Goal: Task Accomplishment & Management: Manage account settings

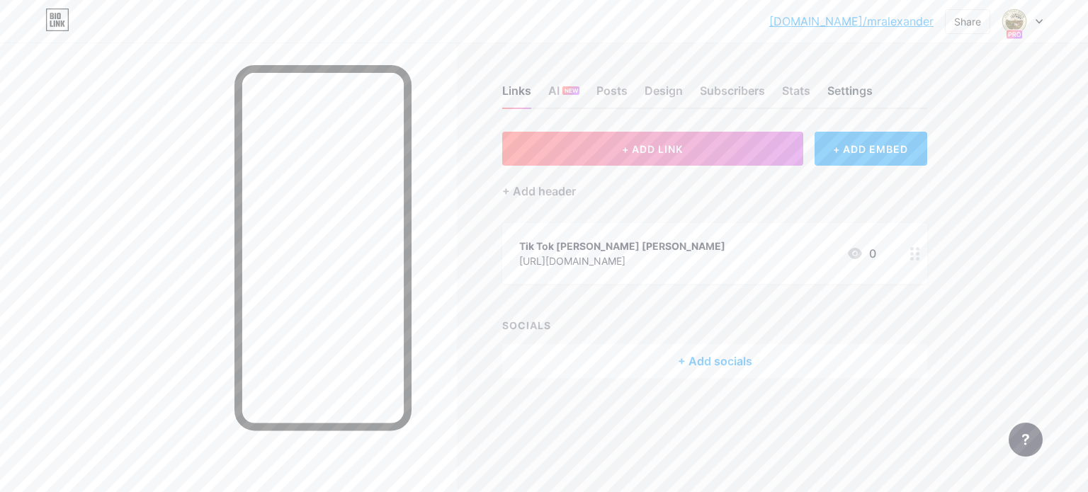
click at [847, 82] on div "Settings" at bounding box center [850, 95] width 45 height 26
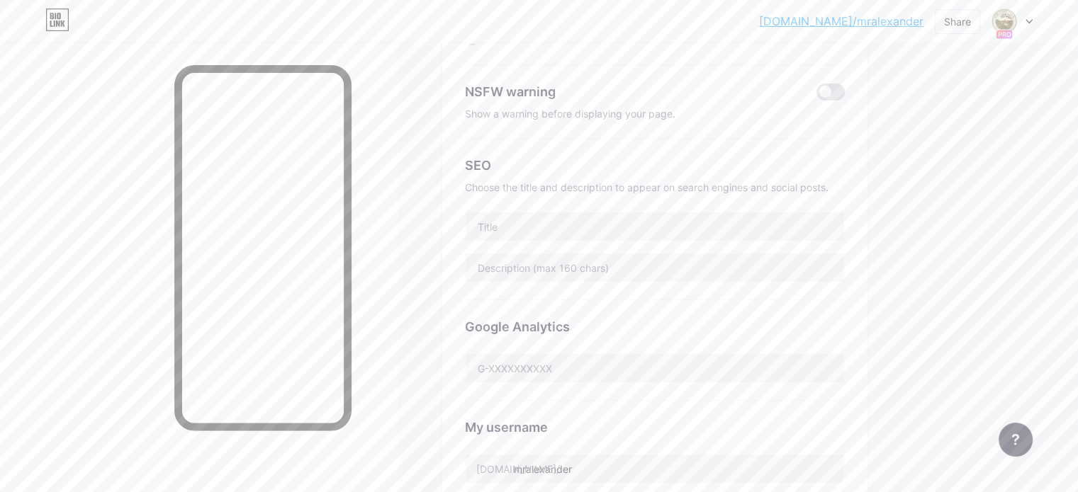
scroll to position [213, 0]
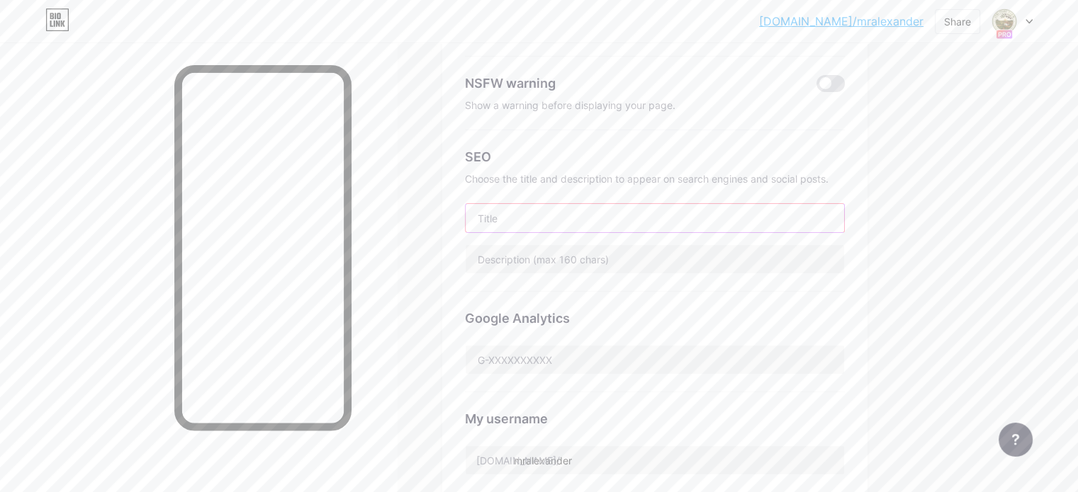
click at [668, 205] on input "text" at bounding box center [654, 218] width 378 height 28
type input "[PERSON_NAME]"
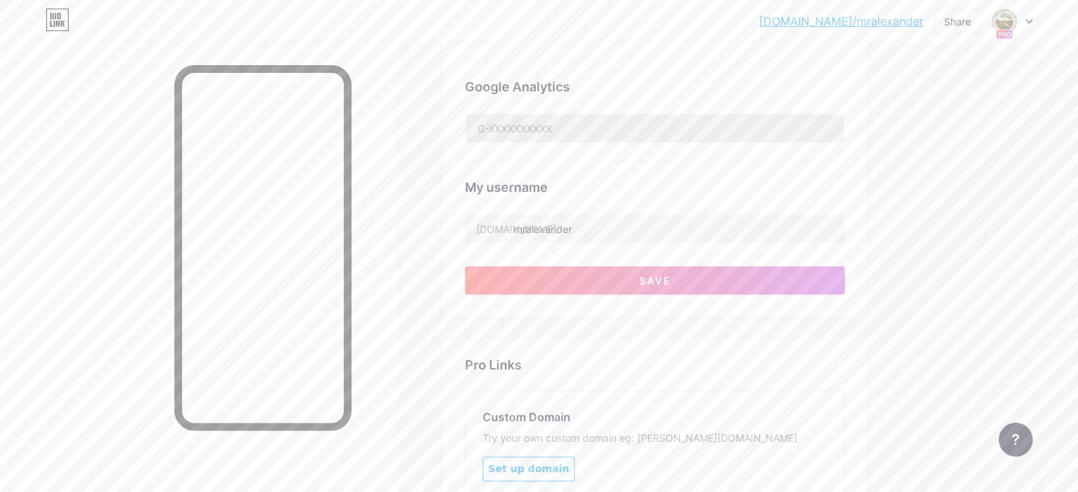
scroll to position [567, 0]
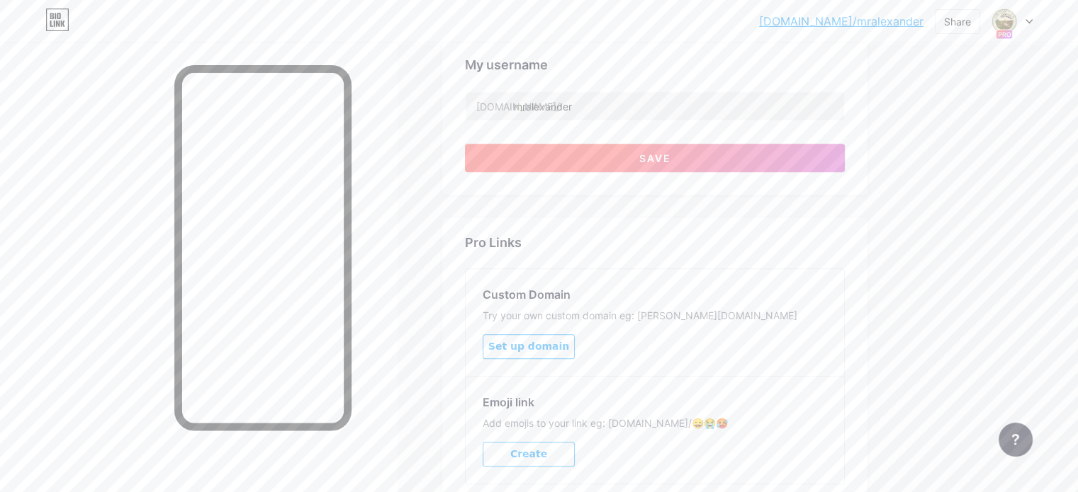
type input "IT Support / Farming / Cybersecurity"
click at [684, 157] on button "Save" at bounding box center [655, 158] width 380 height 28
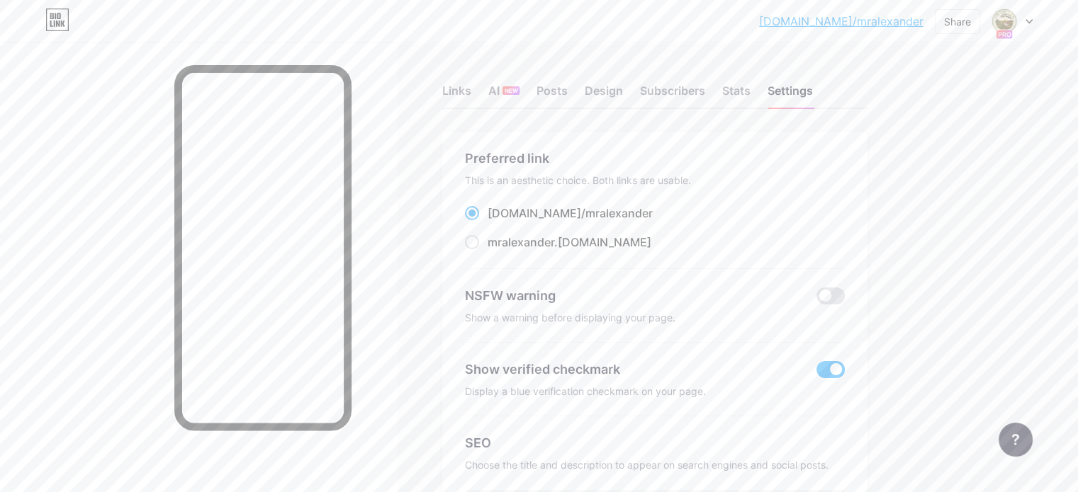
scroll to position [0, 0]
click at [623, 89] on div "Design" at bounding box center [604, 95] width 38 height 26
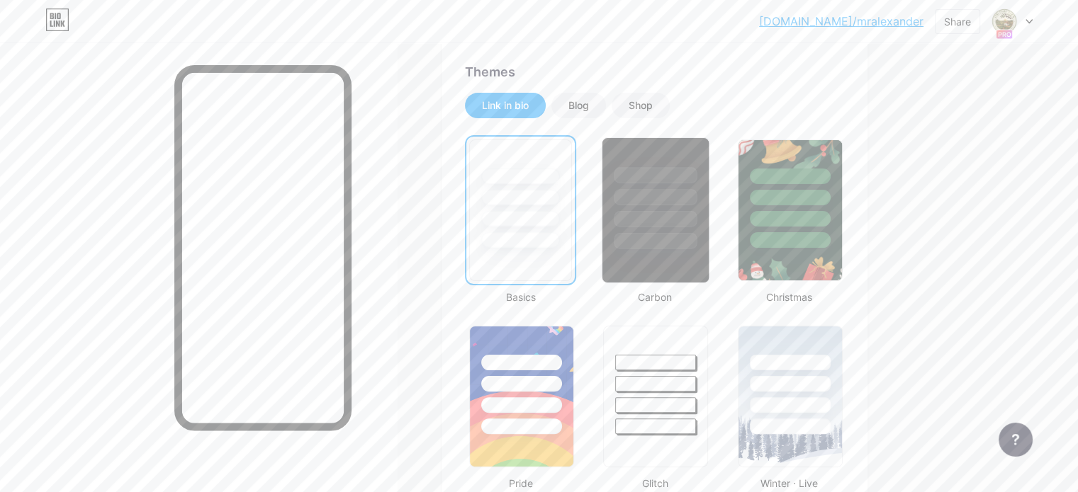
scroll to position [425, 0]
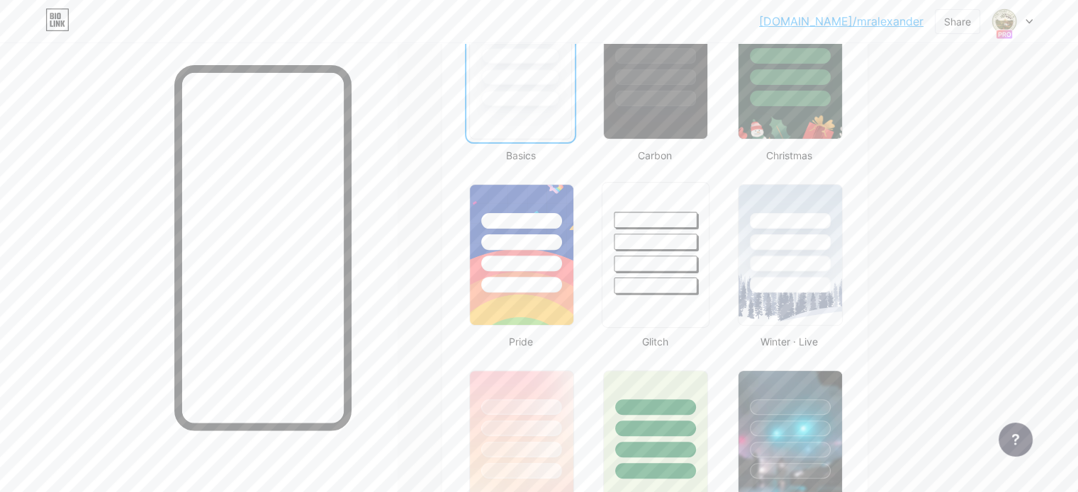
click at [709, 276] on div at bounding box center [655, 238] width 106 height 111
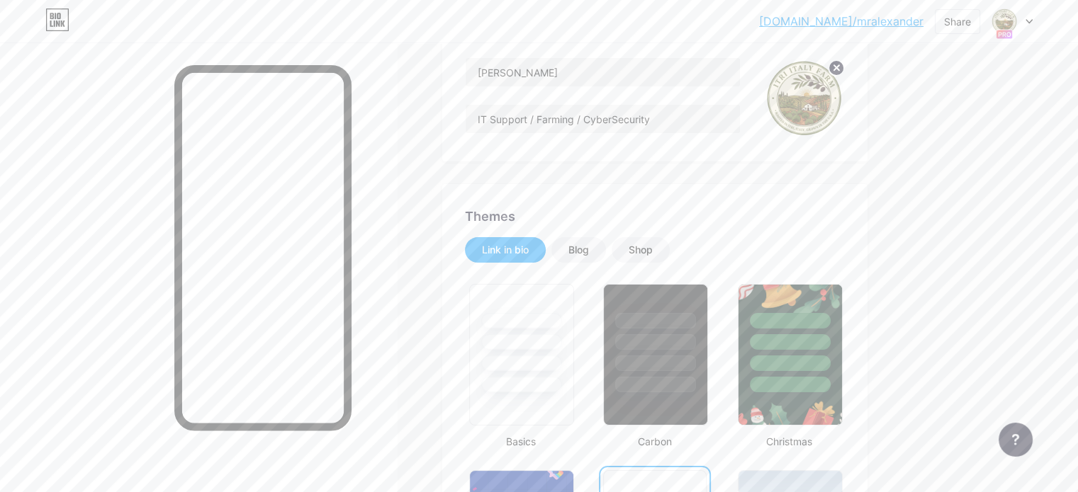
scroll to position [0, 0]
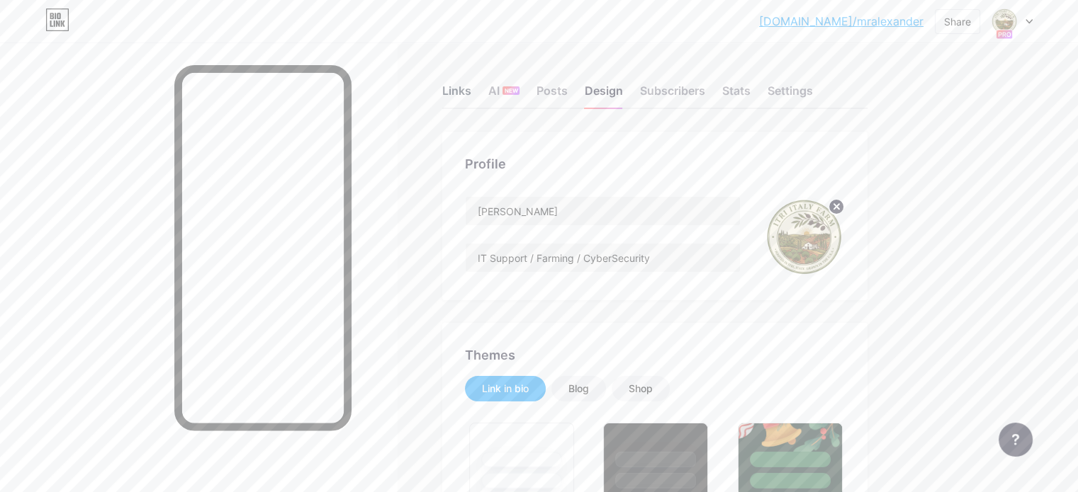
click at [471, 90] on div "Links" at bounding box center [456, 95] width 29 height 26
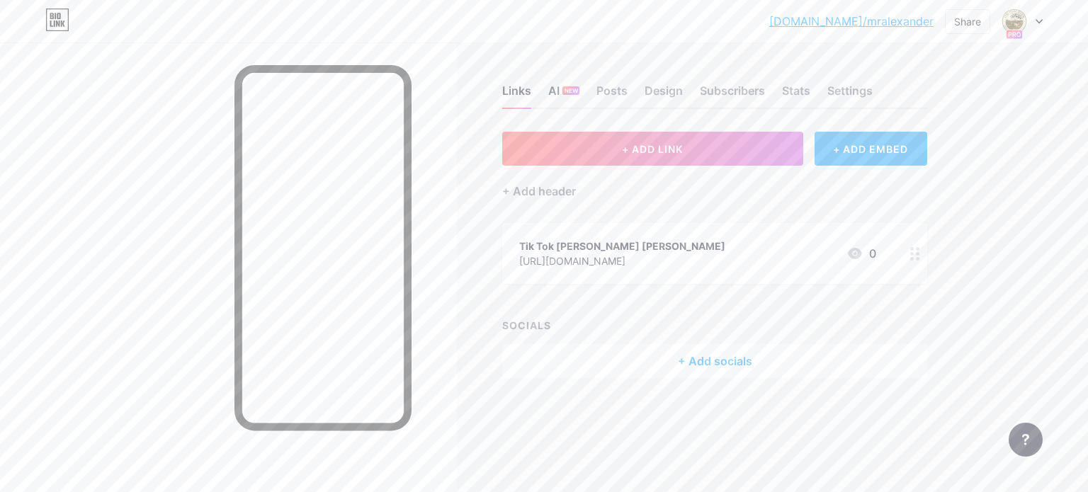
click at [570, 96] on div "AI NEW" at bounding box center [563, 95] width 31 height 26
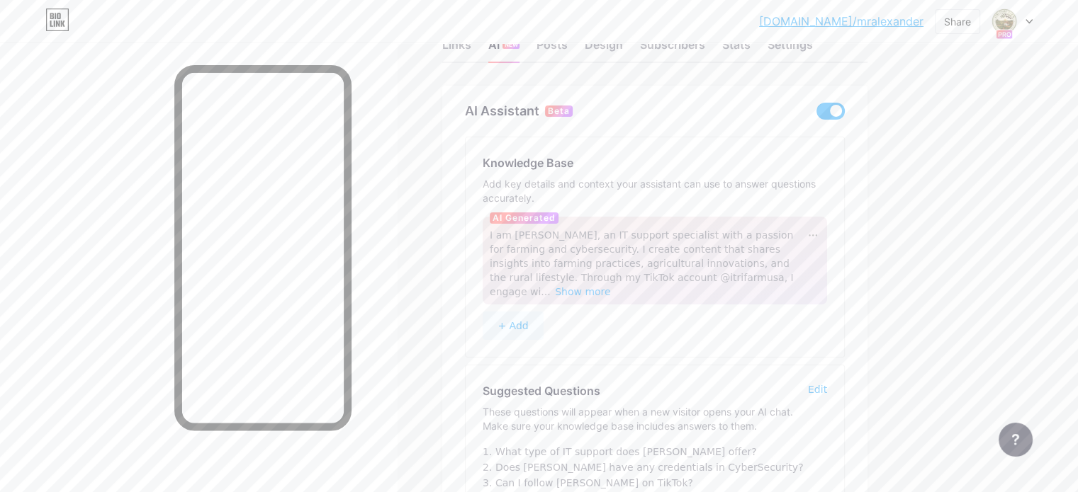
scroll to position [71, 0]
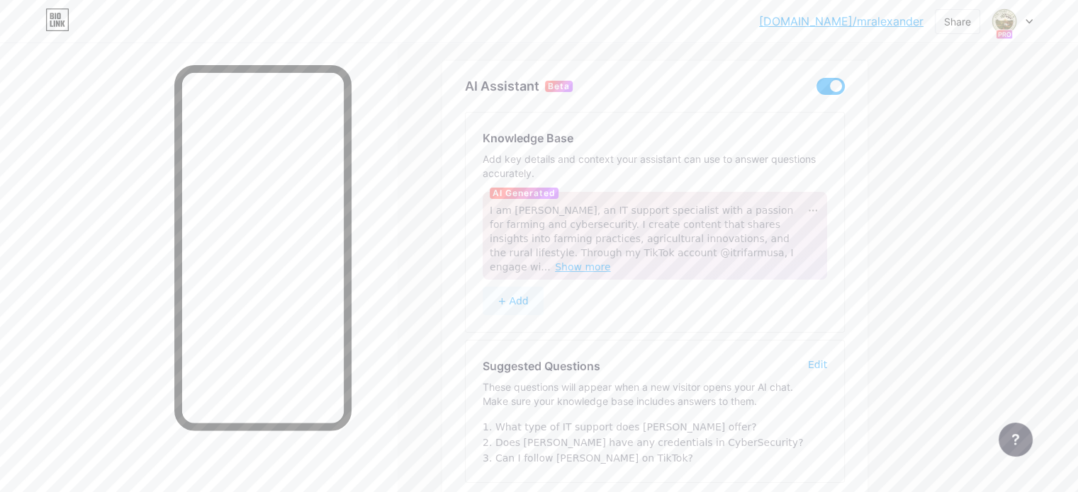
click at [611, 261] on span "Show more" at bounding box center [583, 266] width 56 height 11
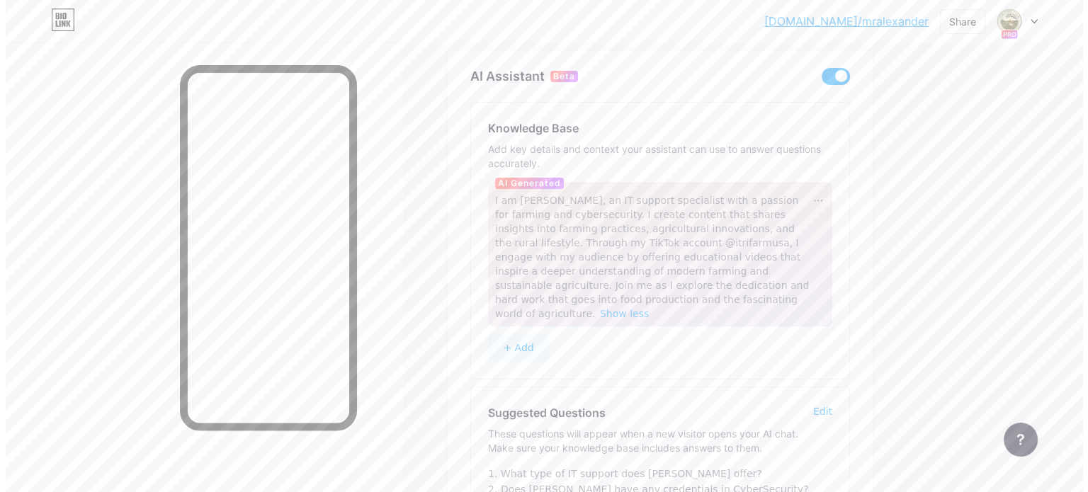
scroll to position [0, 0]
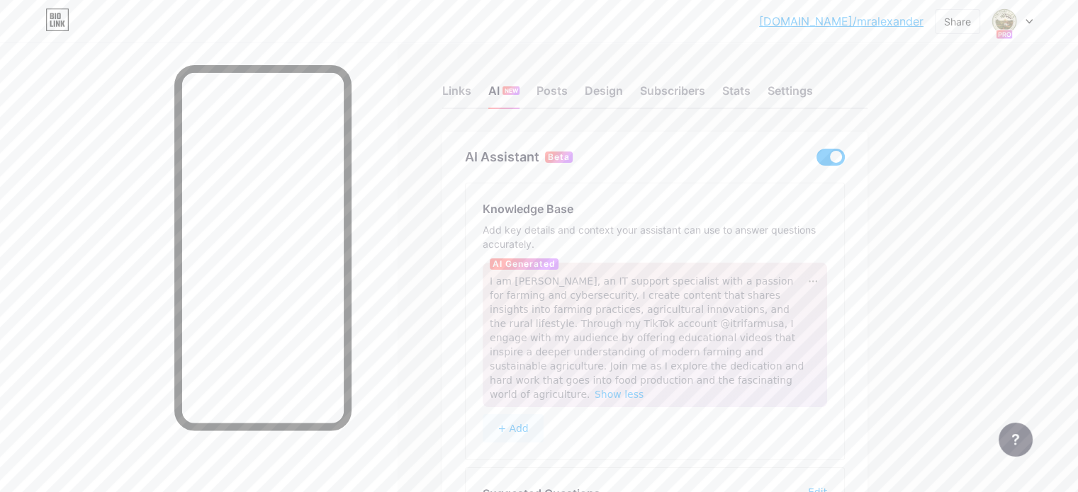
click at [533, 90] on div "Links AI NEW Posts Design Subscribers Stats Settings" at bounding box center [654, 85] width 425 height 50
click at [471, 96] on div "Links" at bounding box center [456, 95] width 29 height 26
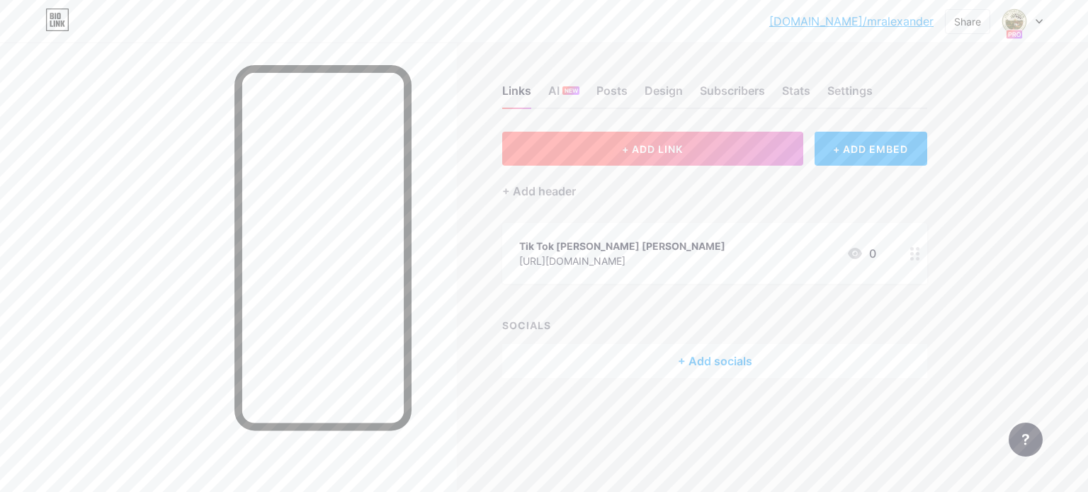
click at [624, 146] on span "+ ADD LINK" at bounding box center [652, 149] width 61 height 12
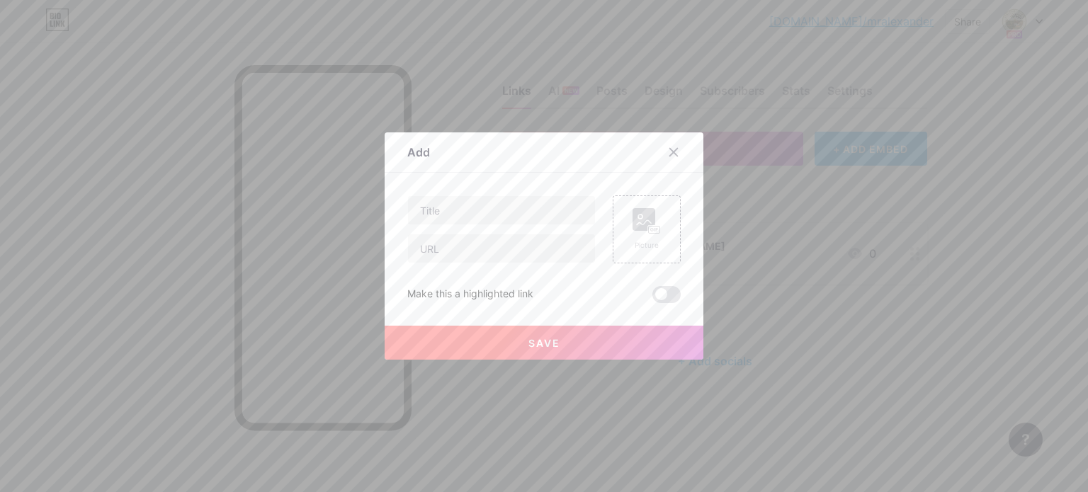
click at [456, 192] on div "Content YouTube Play YouTube video without leaving your page. ADD Vimeo Play Vi…" at bounding box center [543, 238] width 273 height 130
click at [453, 205] on input "text" at bounding box center [501, 210] width 187 height 28
click at [680, 148] on div at bounding box center [674, 153] width 26 height 26
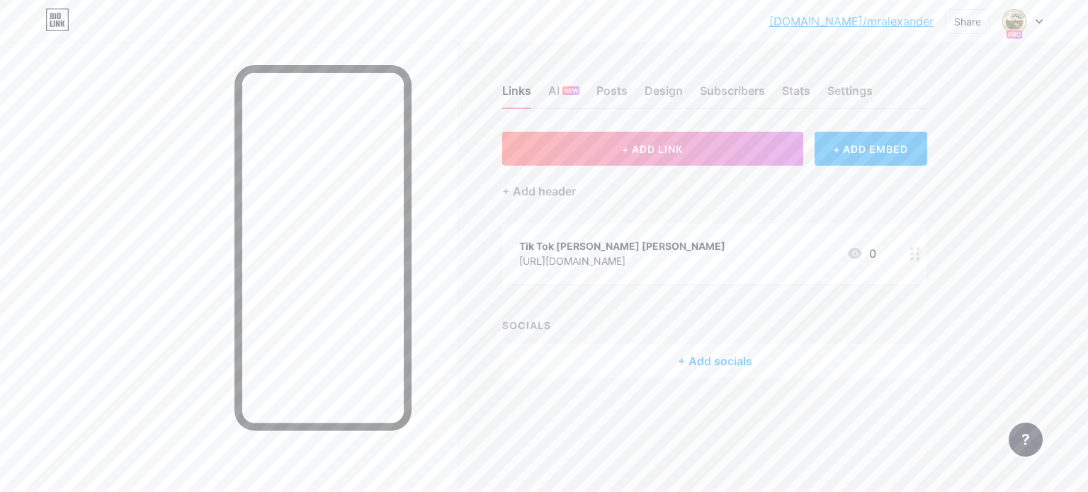
click at [642, 246] on div "Tik Tok [PERSON_NAME] [PERSON_NAME]" at bounding box center [622, 246] width 206 height 15
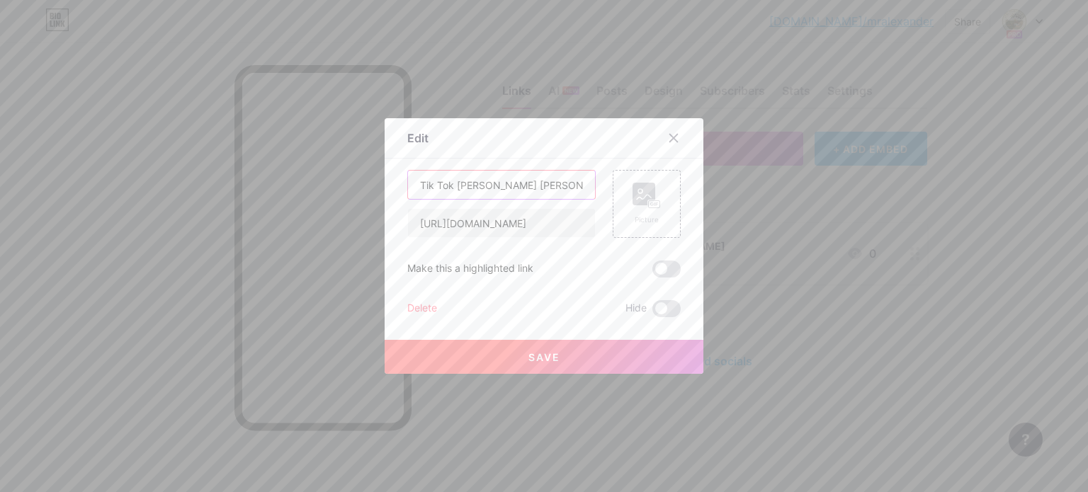
click at [439, 183] on input "Tik Tok [PERSON_NAME] [PERSON_NAME]" at bounding box center [501, 185] width 187 height 28
drag, startPoint x: 553, startPoint y: 183, endPoint x: 453, endPoint y: 182, distance: 99.2
click at [453, 182] on input "TikTok [PERSON_NAME] [PERSON_NAME]" at bounding box center [501, 185] width 187 height 28
type input "TikTok Itri [GEOGRAPHIC_DATA] Farm"
click at [555, 356] on span "Save" at bounding box center [545, 357] width 32 height 12
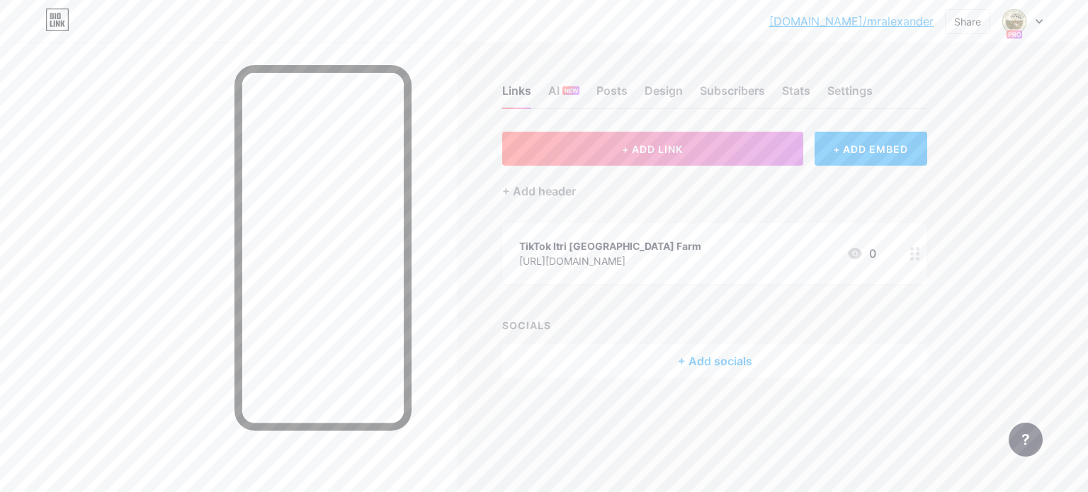
click at [598, 239] on div "TikTok Itri [GEOGRAPHIC_DATA] Farm" at bounding box center [610, 246] width 182 height 15
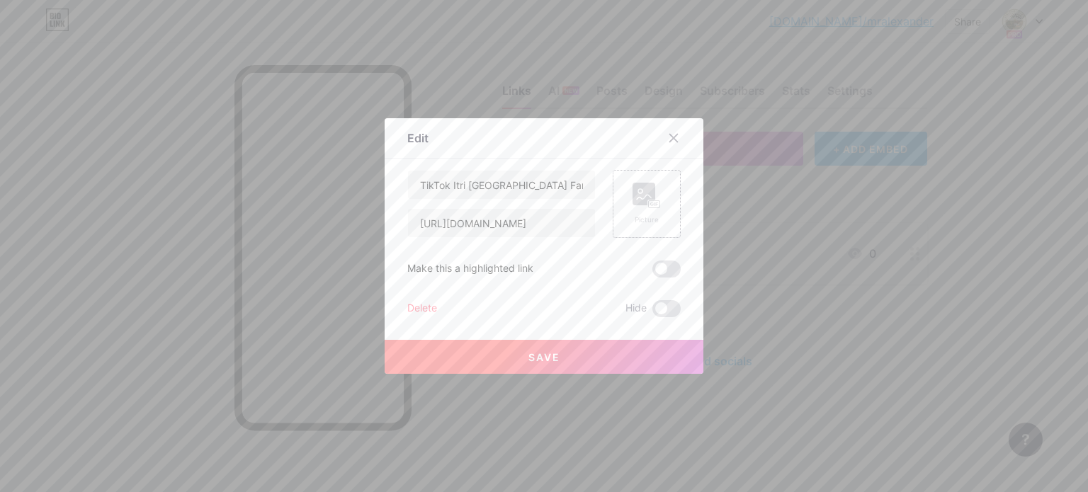
click at [650, 203] on icon at bounding box center [652, 205] width 4 height 4
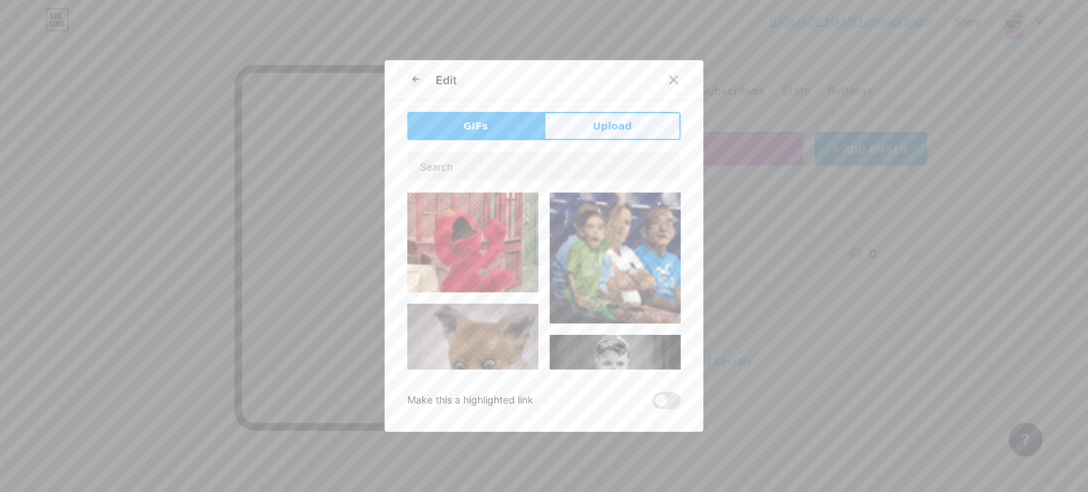
click at [608, 130] on span "Upload" at bounding box center [612, 126] width 39 height 15
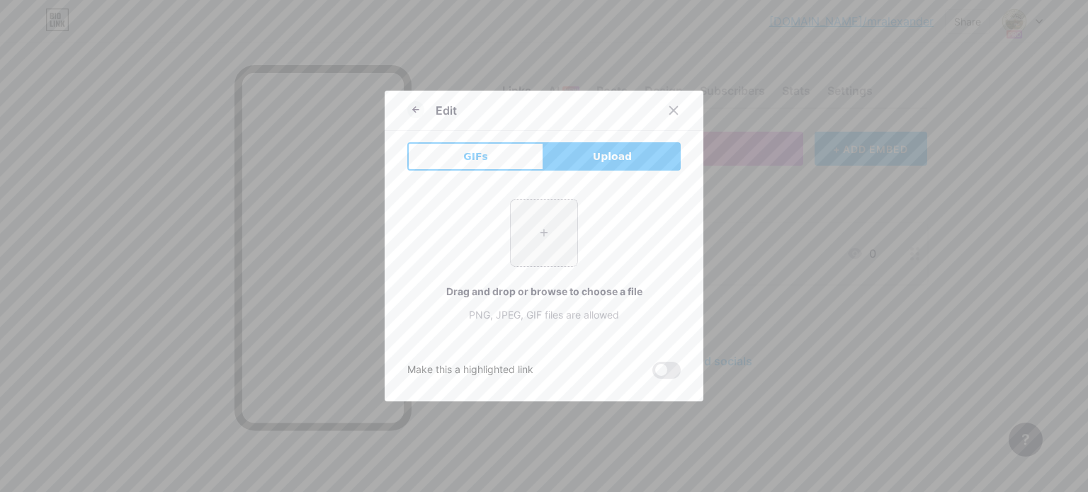
click at [548, 225] on input "file" at bounding box center [544, 233] width 67 height 67
type input "C:\fakepath\558763266_122140550804820828_8944527099913746928_n.jpg"
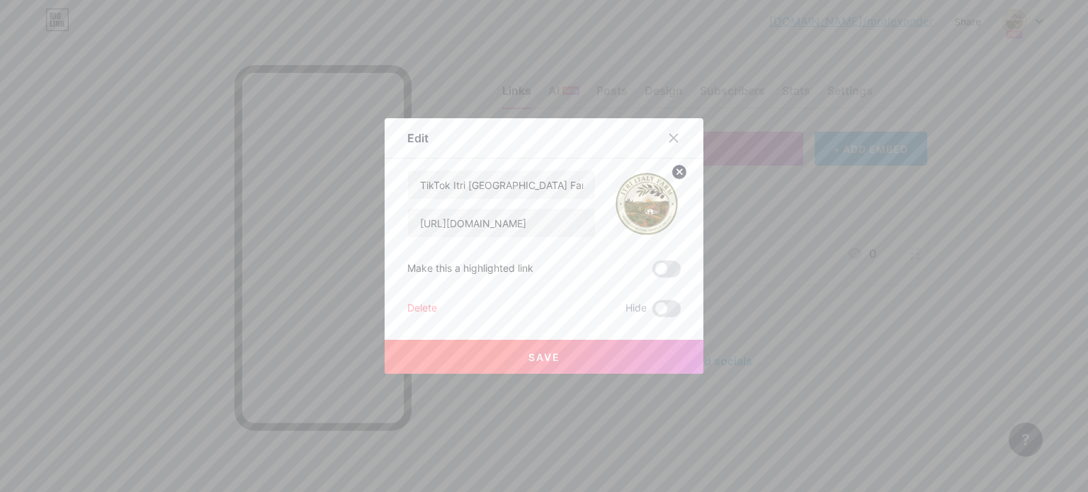
click at [575, 350] on button "Save" at bounding box center [544, 357] width 319 height 34
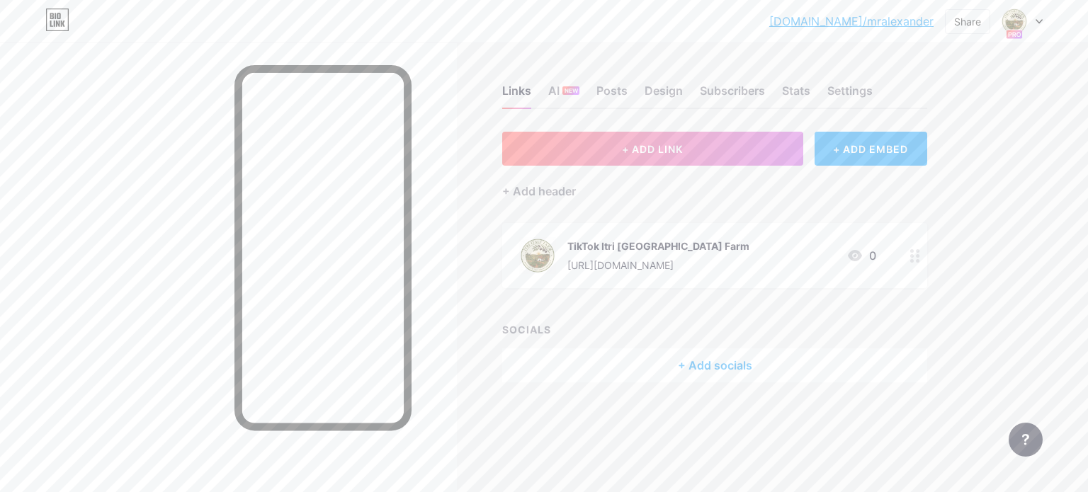
click at [585, 264] on div "[URL][DOMAIN_NAME]" at bounding box center [659, 265] width 182 height 15
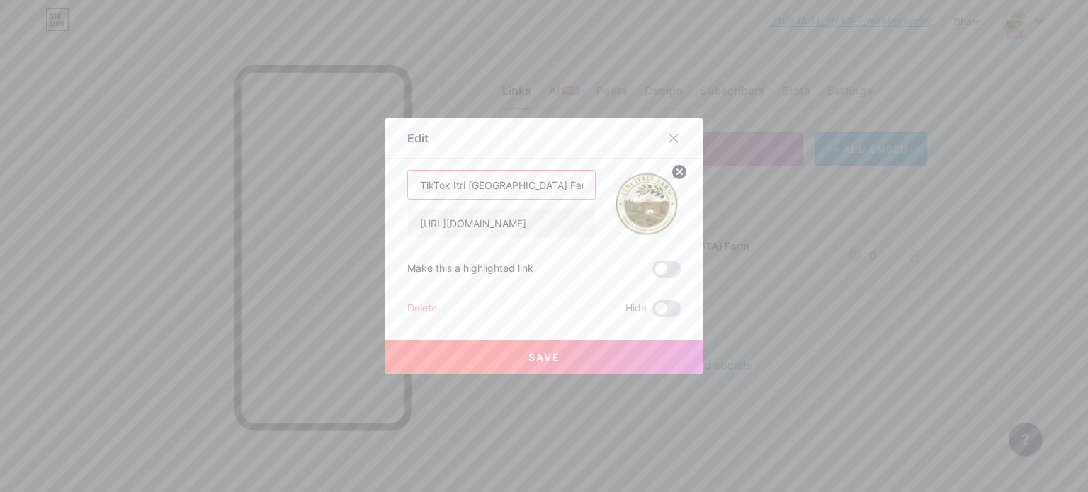
click at [434, 187] on input "TikTok Itri [GEOGRAPHIC_DATA] Farm" at bounding box center [501, 185] width 187 height 28
type input "Tik Tok Itri [GEOGRAPHIC_DATA] Farm"
drag, startPoint x: 524, startPoint y: 359, endPoint x: 525, endPoint y: 366, distance: 7.1
click at [524, 359] on button "Save" at bounding box center [544, 357] width 319 height 34
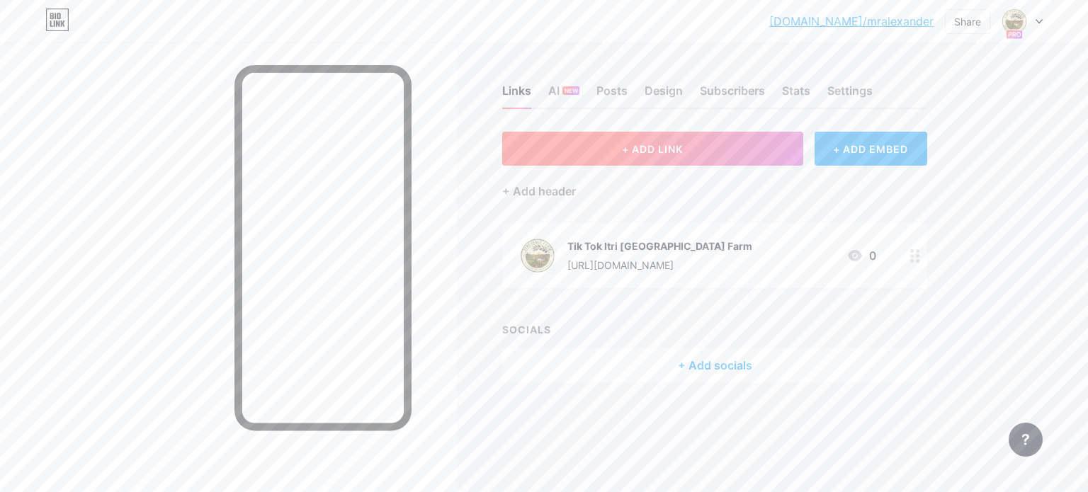
click at [668, 143] on span "+ ADD LINK" at bounding box center [652, 149] width 61 height 12
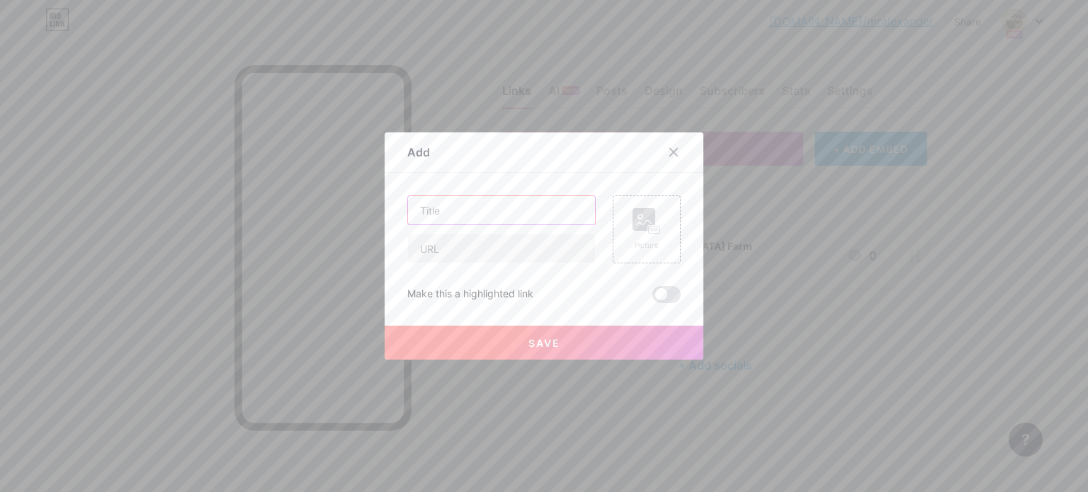
click at [485, 219] on input "text" at bounding box center [501, 210] width 187 height 28
paste input "$5 off coupon"
click at [527, 214] on input "Italian Olive Oil $5 off coupon" at bounding box center [501, 210] width 187 height 28
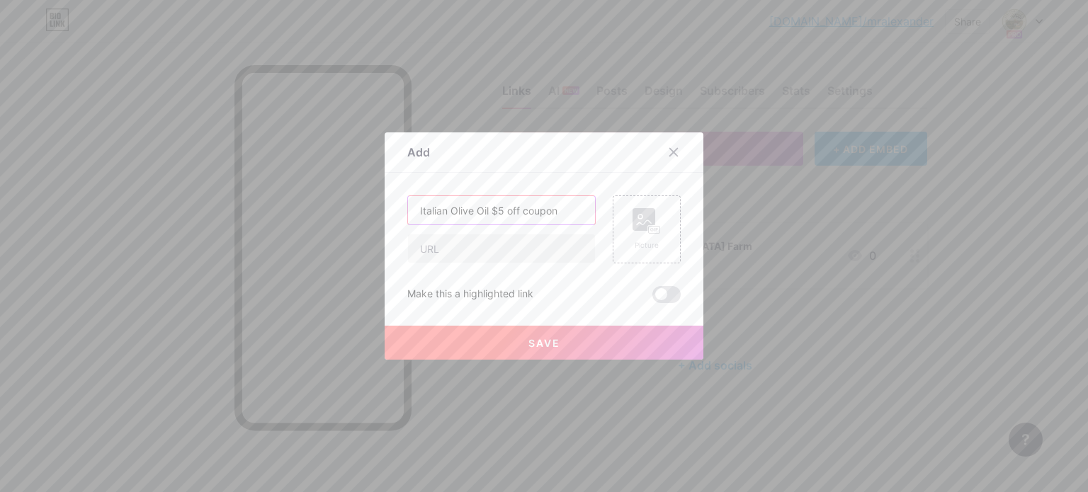
click at [527, 214] on input "Italian Olive Oil $5 off coupon" at bounding box center [501, 210] width 187 height 28
drag, startPoint x: 447, startPoint y: 210, endPoint x: 433, endPoint y: 210, distance: 14.2
click at [433, 210] on input "Italian Olive Oil $5 off Coupon" at bounding box center [501, 210] width 187 height 28
type input "Italy Olive Oil $5 off Coupon"
paste input "[URL][DOMAIN_NAME]"
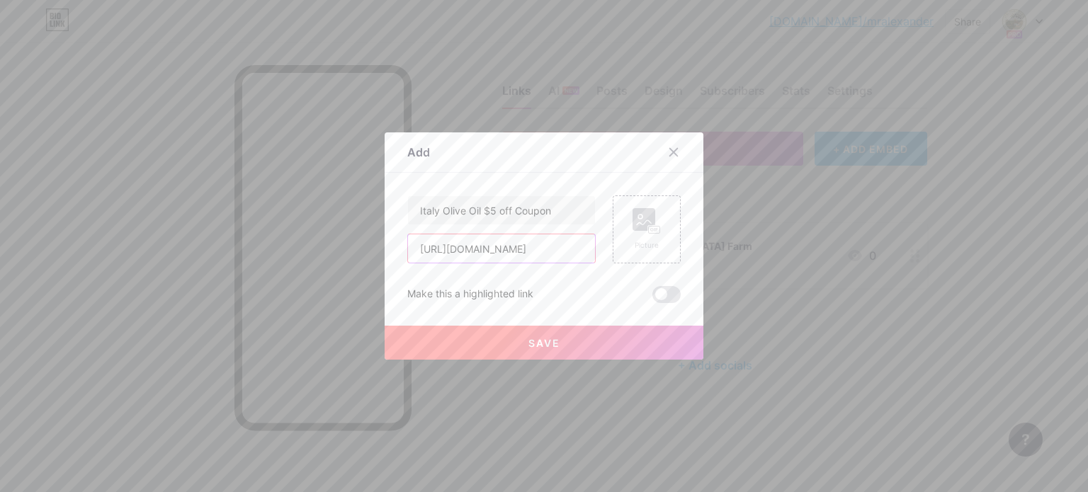
scroll to position [0, 887]
type input "[URL][DOMAIN_NAME]"
click at [661, 214] on div "Picture" at bounding box center [647, 230] width 68 height 68
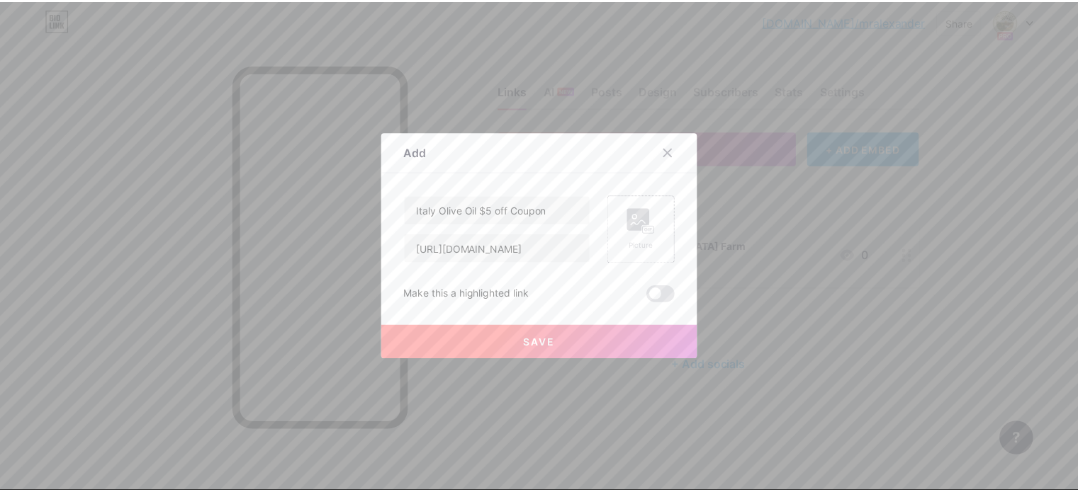
scroll to position [0, 0]
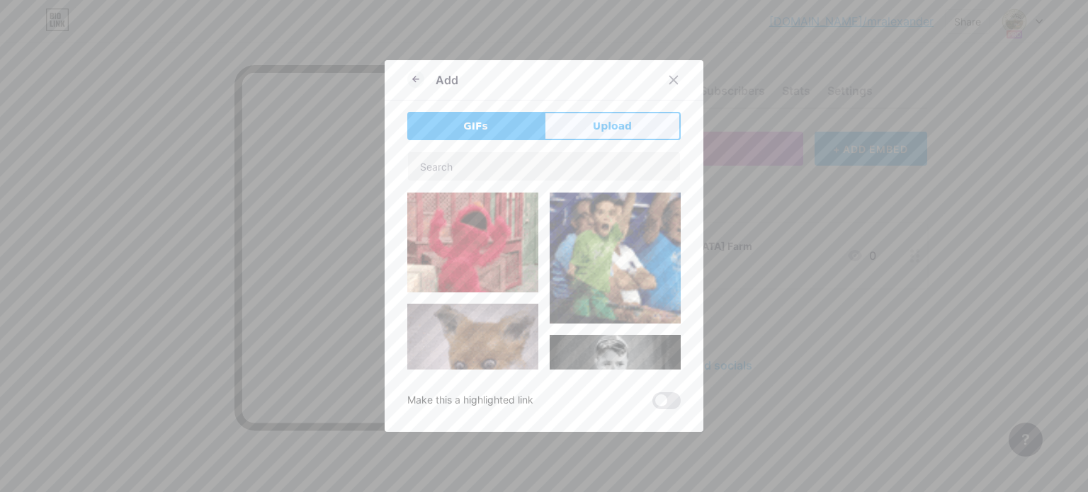
click at [631, 113] on button "Upload" at bounding box center [612, 126] width 137 height 28
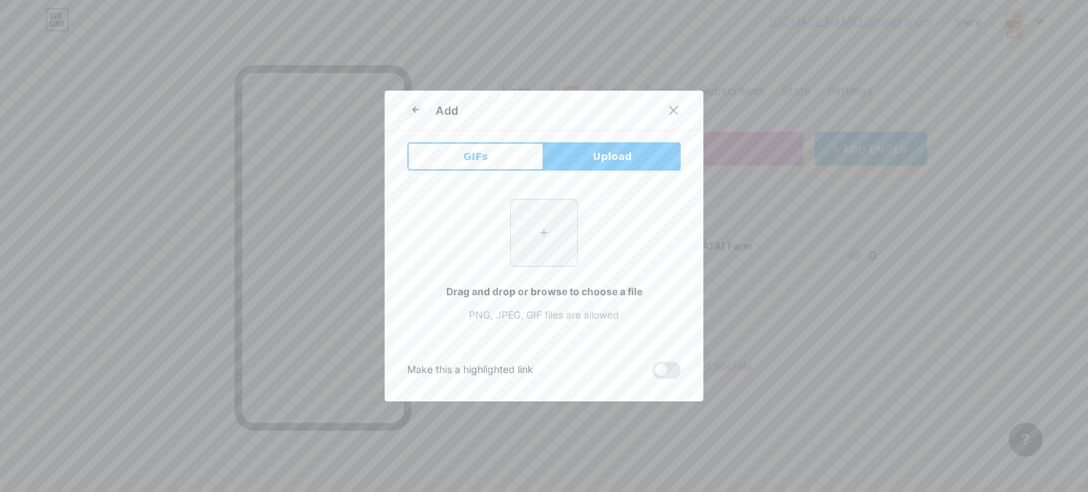
click at [533, 232] on input "file" at bounding box center [544, 233] width 67 height 67
type input "C:\fakepath\Olive_oil_in_vintage_bottles_1200x.webp"
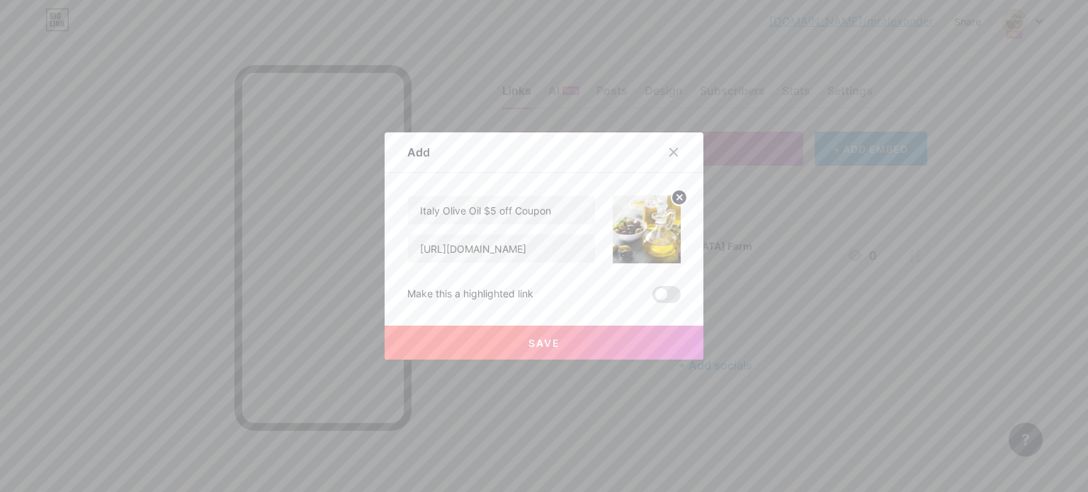
click at [560, 342] on button "Save" at bounding box center [544, 343] width 319 height 34
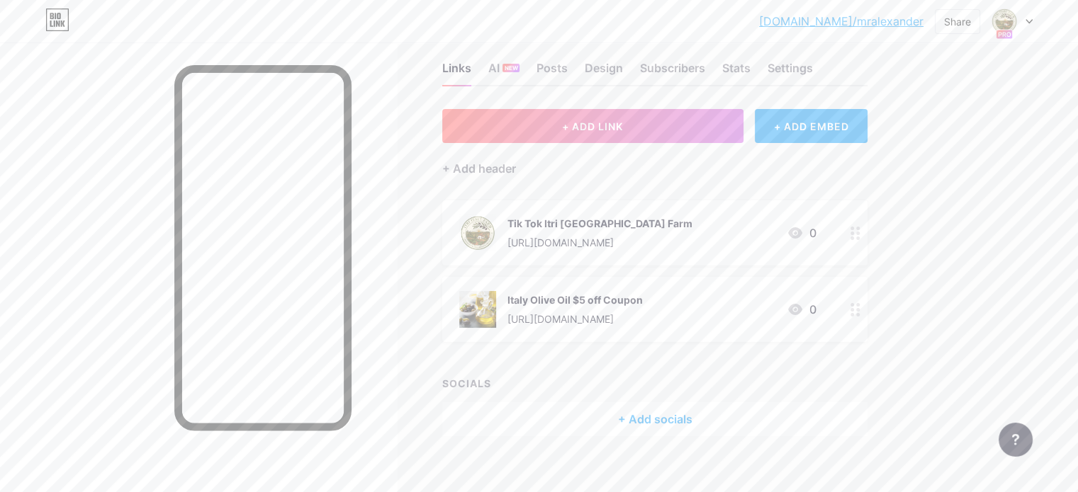
scroll to position [36, 0]
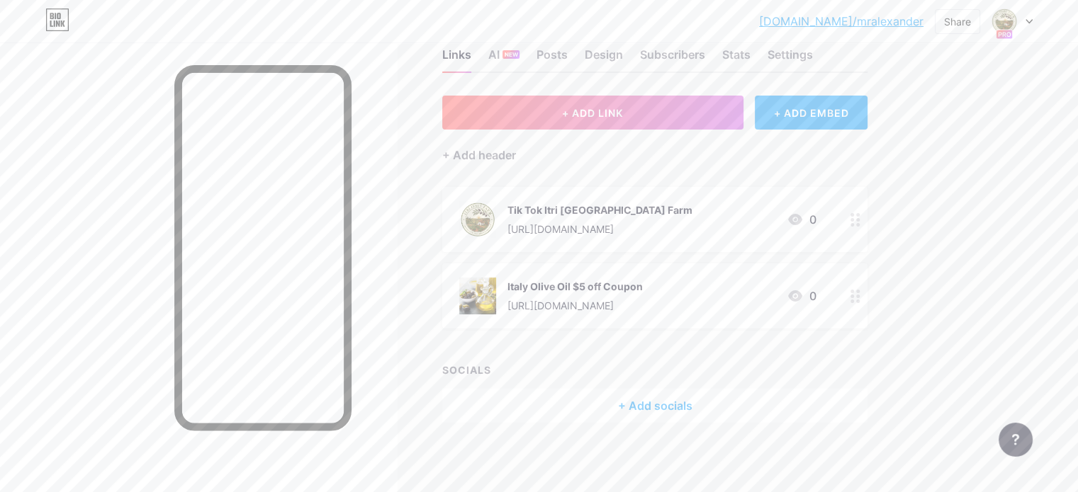
click at [751, 403] on div "+ Add socials" at bounding box center [654, 406] width 425 height 34
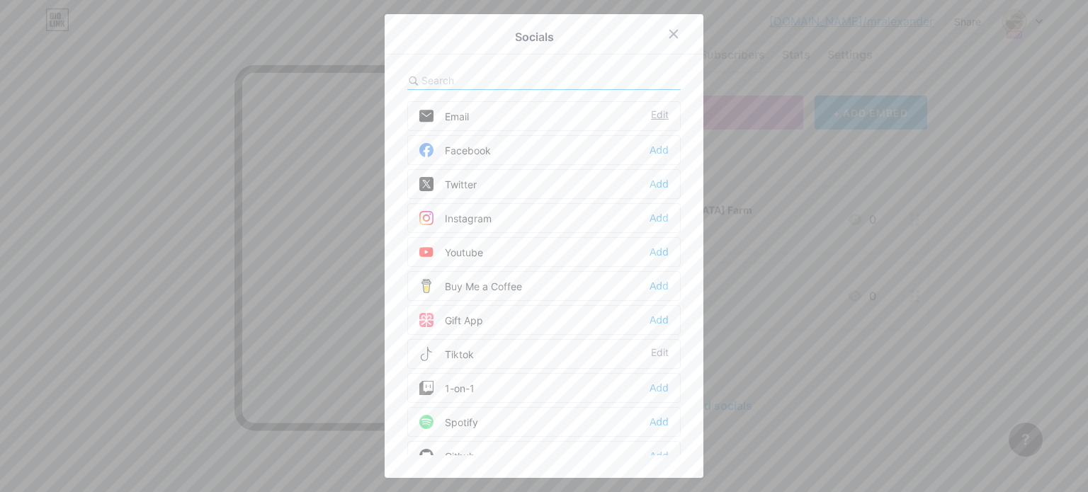
click at [659, 109] on div "Edit" at bounding box center [660, 116] width 18 height 14
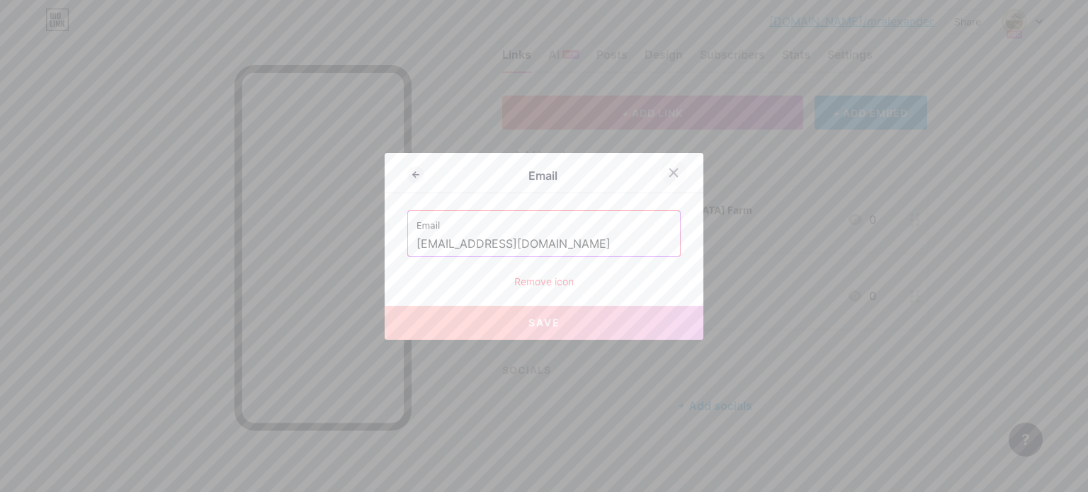
click at [679, 172] on icon at bounding box center [673, 172] width 11 height 11
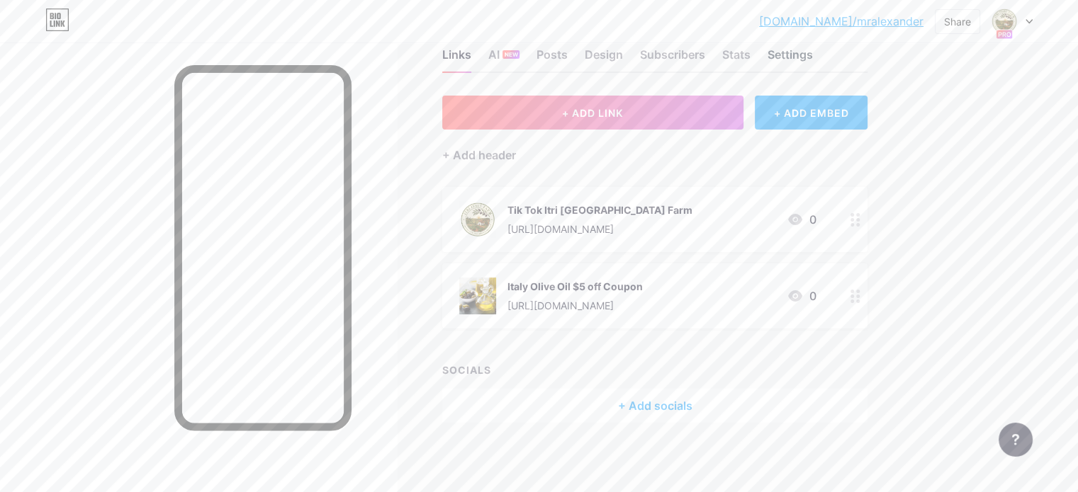
click at [813, 47] on div "Settings" at bounding box center [789, 59] width 45 height 26
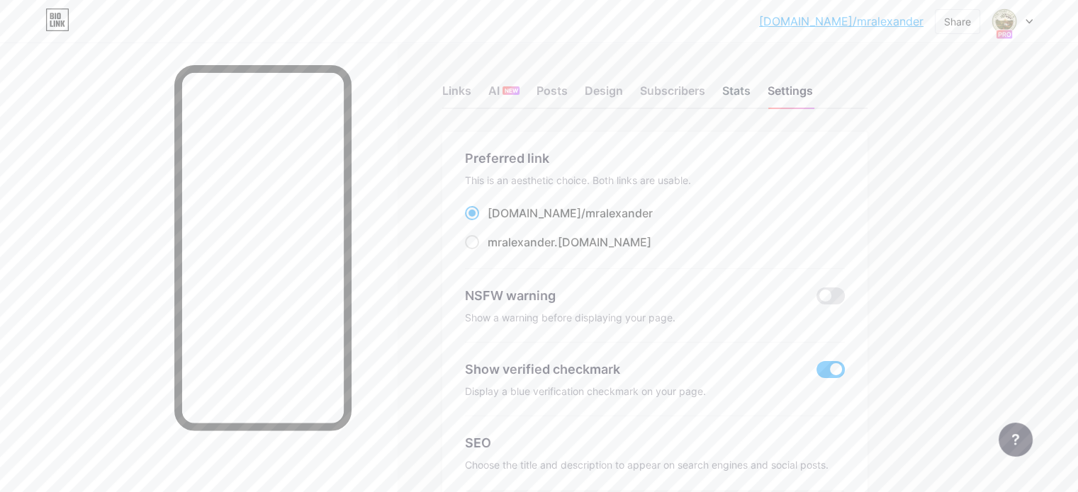
click at [750, 91] on div "Stats" at bounding box center [736, 95] width 28 height 26
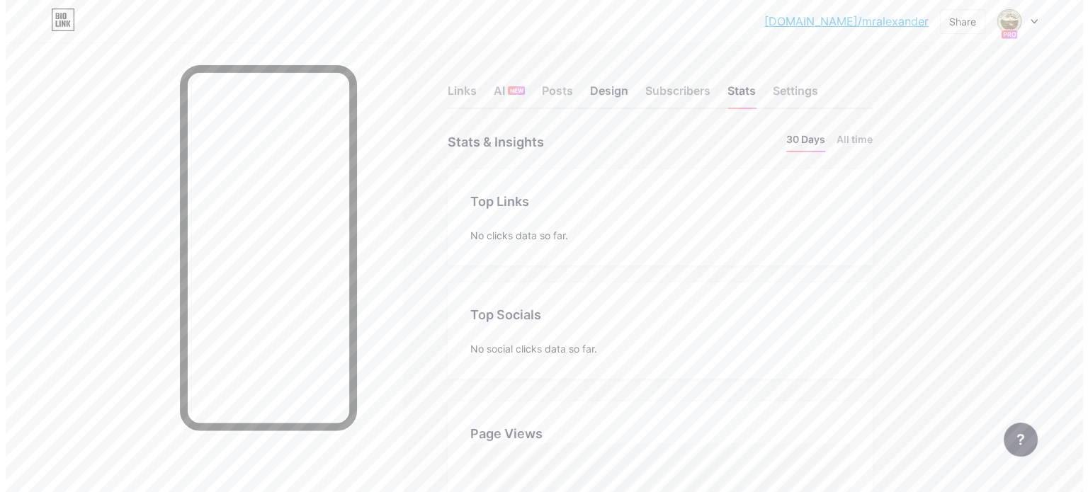
scroll to position [492, 1077]
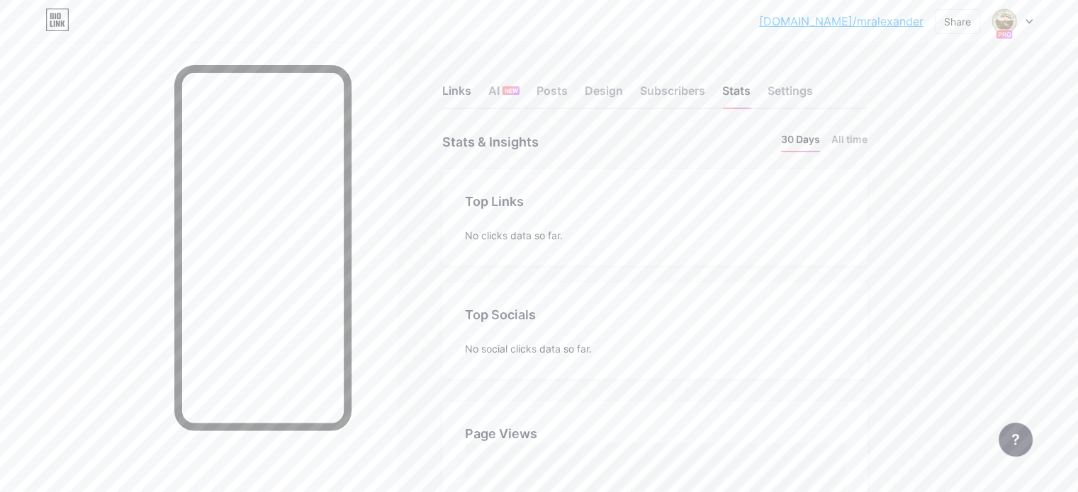
click at [471, 92] on div "Links" at bounding box center [456, 95] width 29 height 26
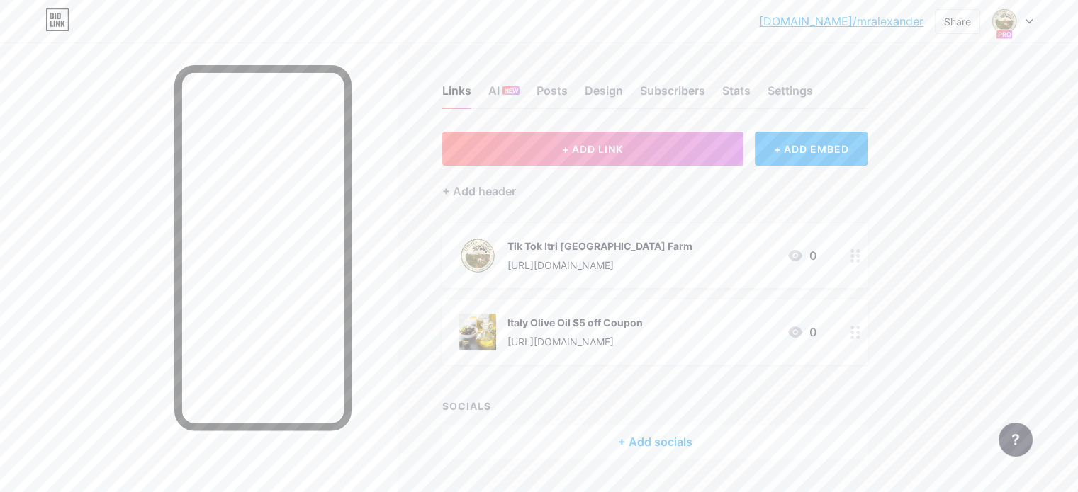
click at [704, 450] on div "+ Add socials" at bounding box center [654, 442] width 425 height 34
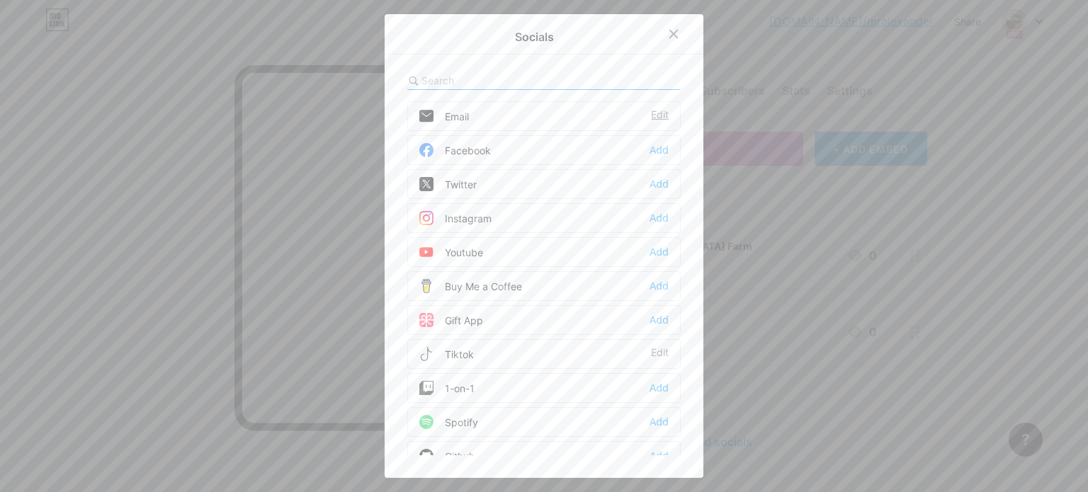
click at [660, 113] on div "Edit" at bounding box center [660, 116] width 18 height 14
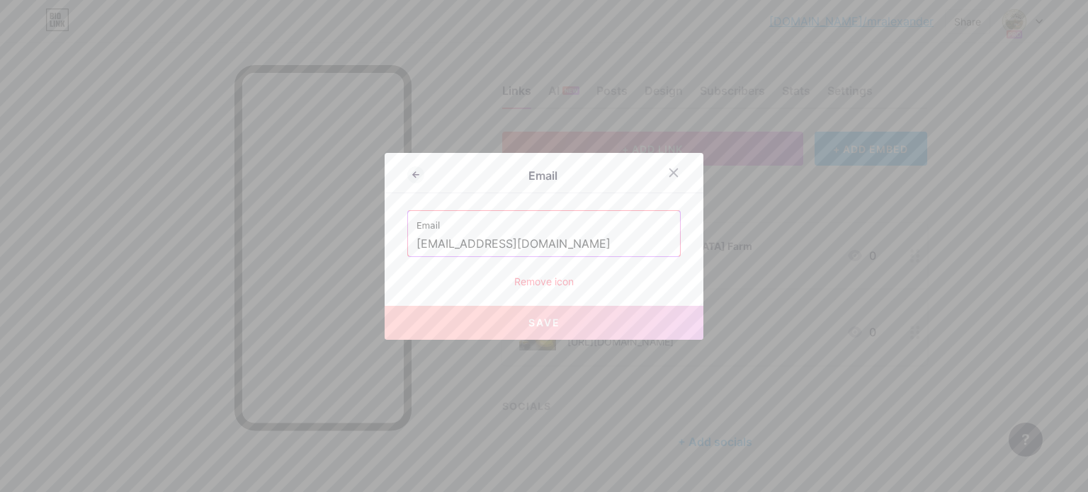
click at [562, 240] on input "[EMAIL_ADDRESS][DOMAIN_NAME]" at bounding box center [544, 244] width 255 height 24
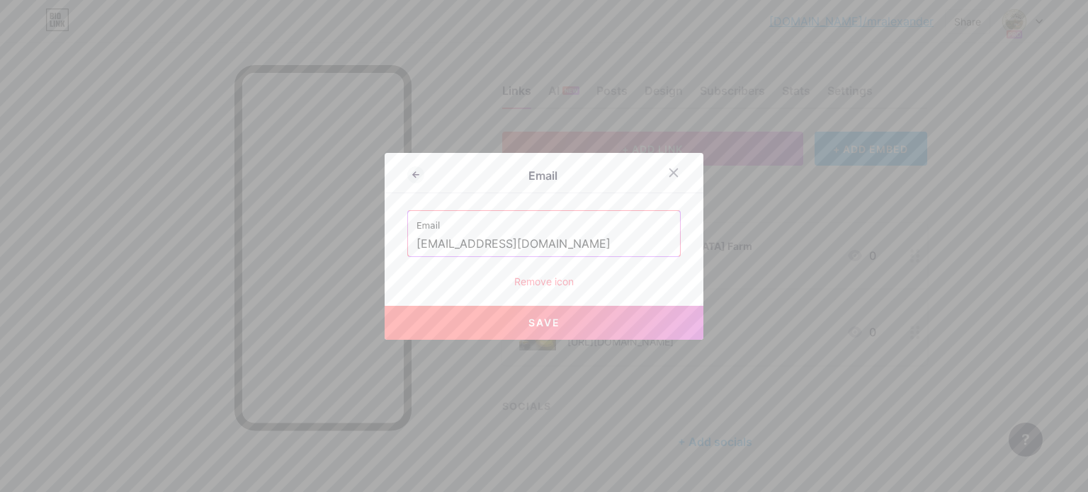
type input "[EMAIL_ADDRESS][DOMAIN_NAME]"
click at [541, 324] on span "Save" at bounding box center [545, 323] width 32 height 12
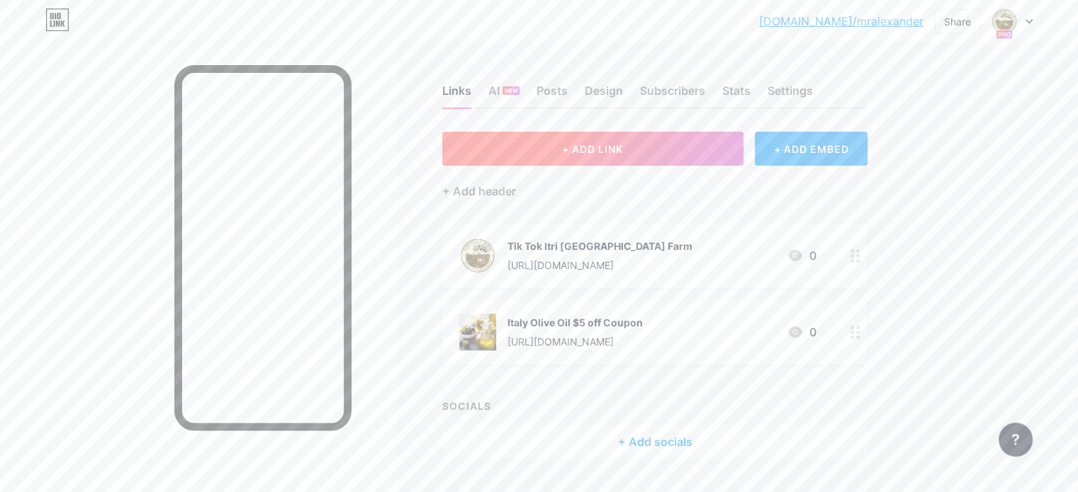
click at [736, 132] on button "+ ADD LINK" at bounding box center [592, 149] width 301 height 34
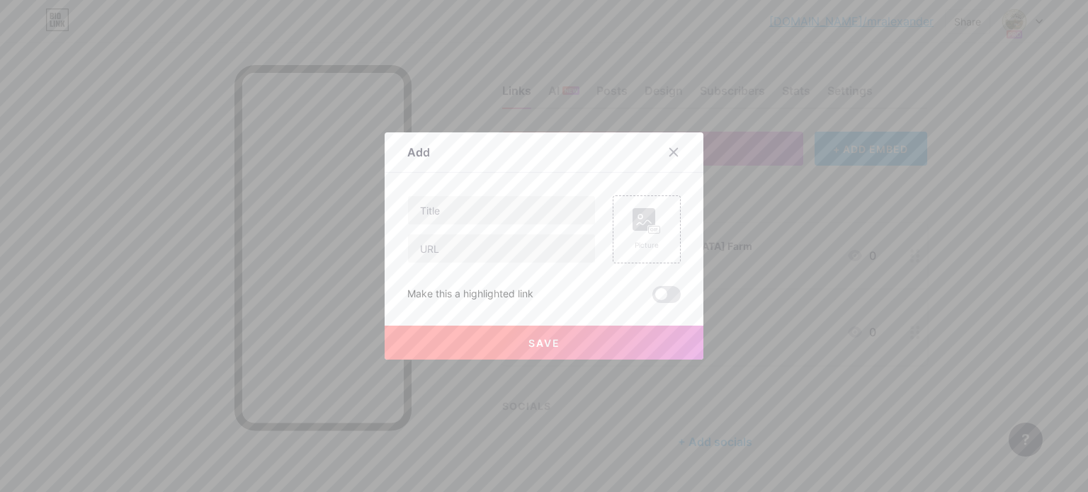
click at [771, 201] on div at bounding box center [544, 246] width 1088 height 492
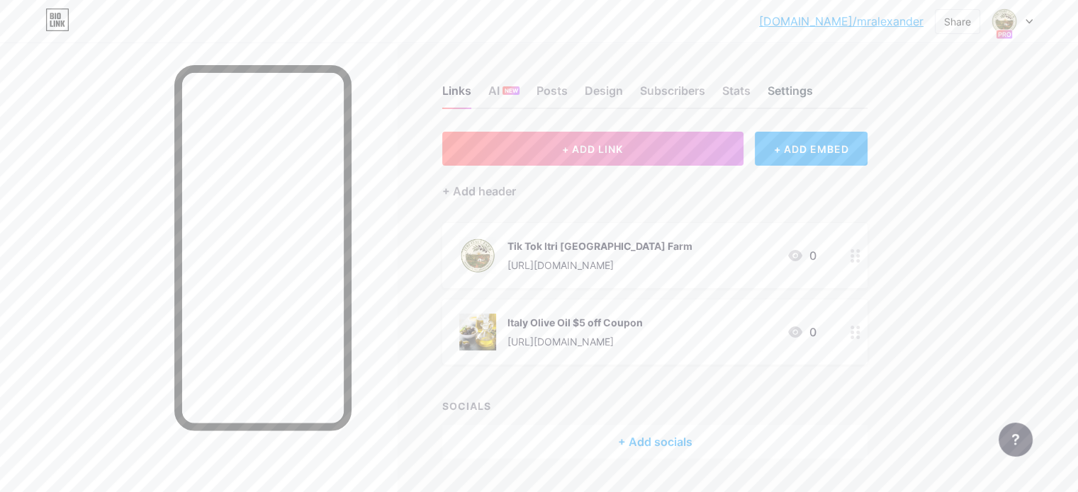
click at [813, 85] on div "Settings" at bounding box center [789, 95] width 45 height 26
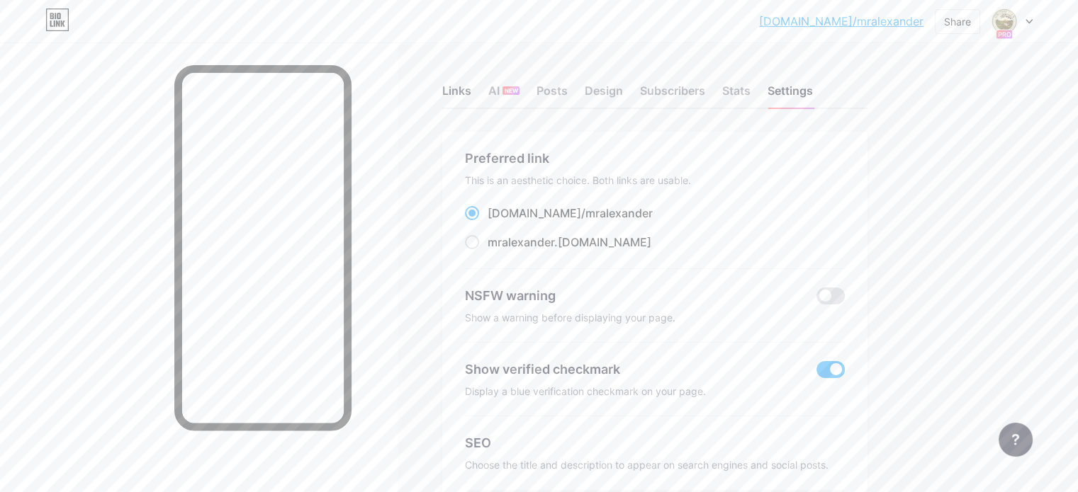
click at [471, 96] on div "Links" at bounding box center [456, 95] width 29 height 26
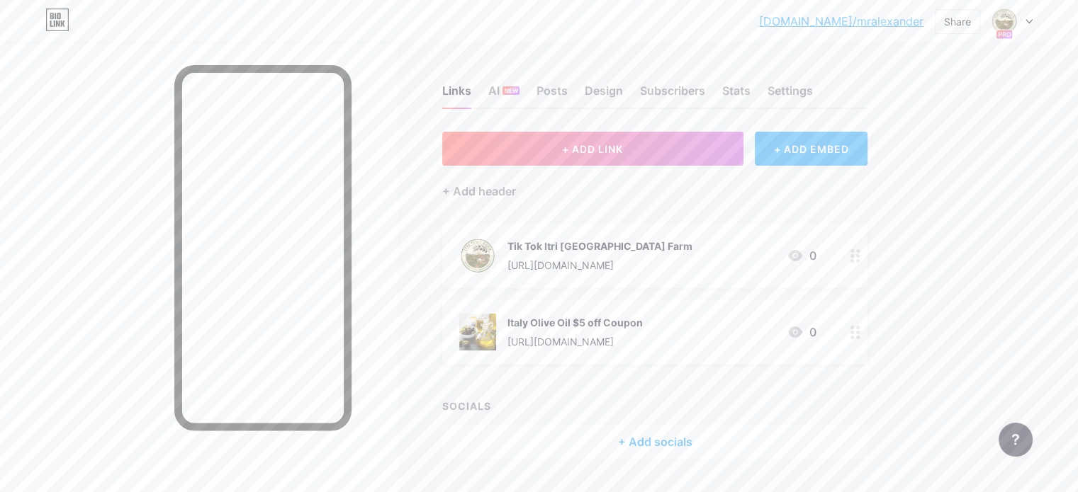
click at [867, 150] on div "+ ADD EMBED" at bounding box center [811, 149] width 113 height 34
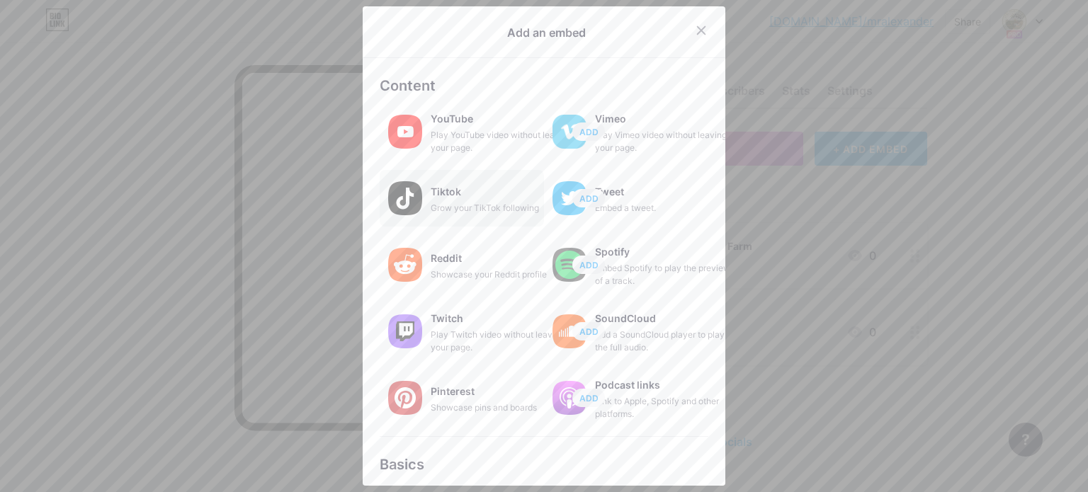
click at [493, 209] on div "Grow your TikTok following" at bounding box center [502, 208] width 142 height 13
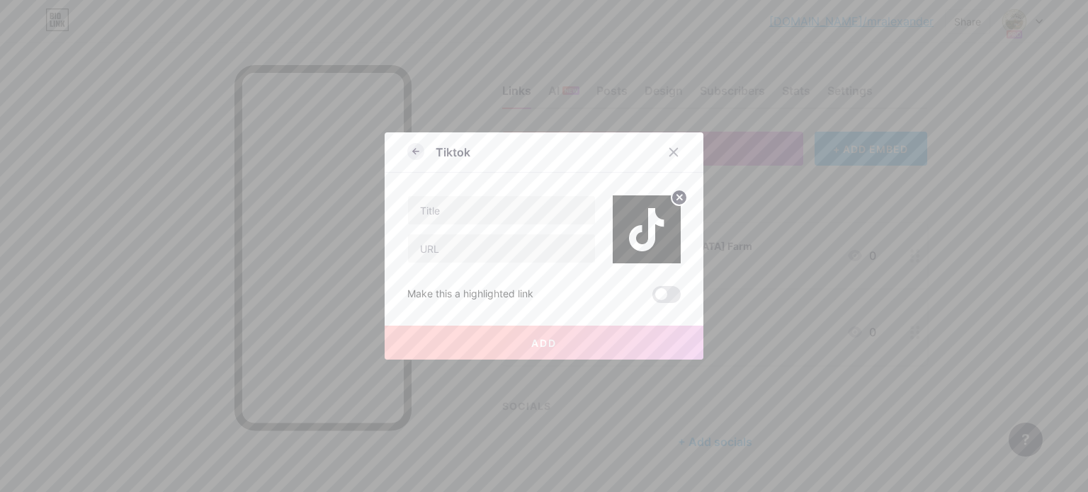
click at [414, 150] on icon at bounding box center [414, 151] width 3 height 5
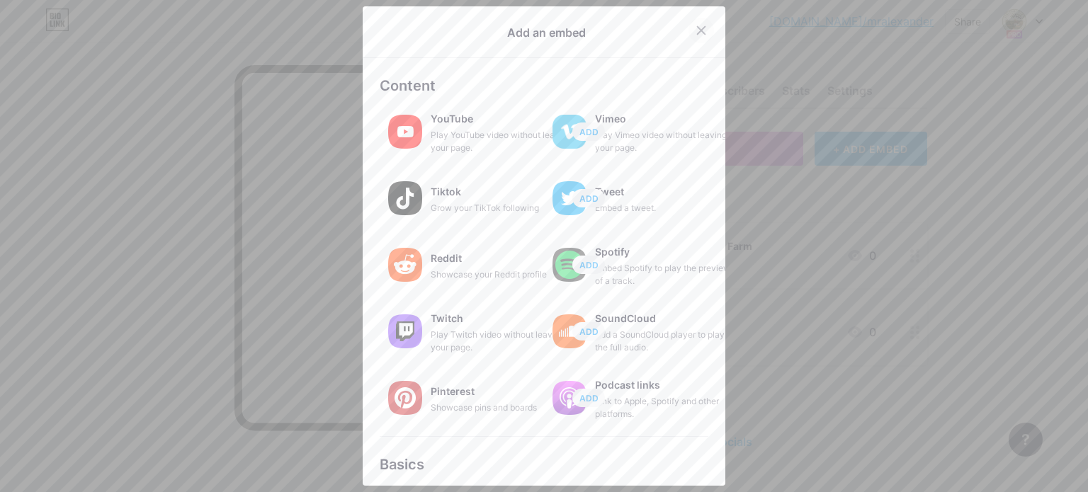
click at [699, 28] on icon at bounding box center [701, 30] width 11 height 11
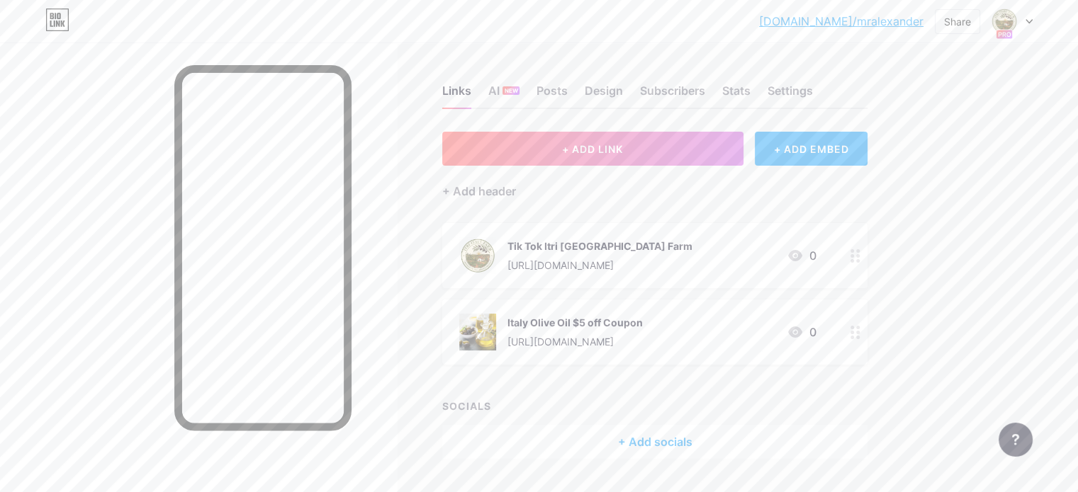
click at [658, 261] on div "[URL][DOMAIN_NAME]" at bounding box center [599, 265] width 185 height 15
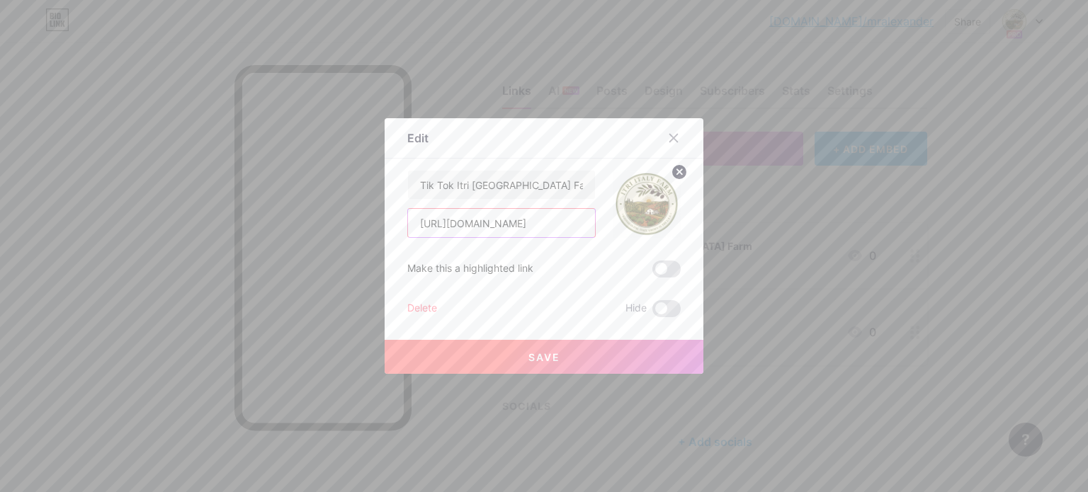
scroll to position [0, 9]
drag, startPoint x: 410, startPoint y: 220, endPoint x: 667, endPoint y: 220, distance: 256.5
click at [667, 220] on div "Tik Tok Itri Italy Farm [URL][DOMAIN_NAME]" at bounding box center [543, 204] width 273 height 68
click at [666, 136] on div at bounding box center [674, 138] width 26 height 26
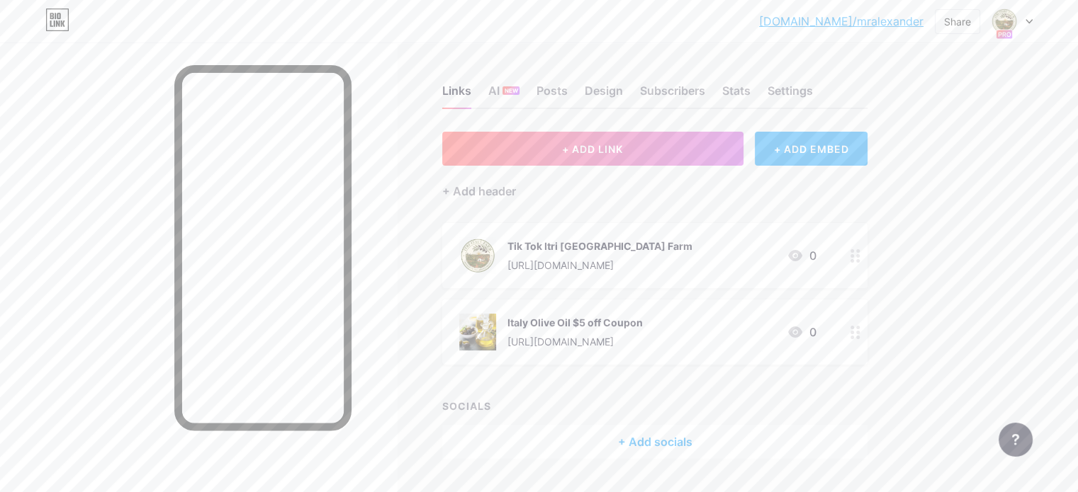
click at [851, 153] on div "+ ADD EMBED" at bounding box center [811, 149] width 113 height 34
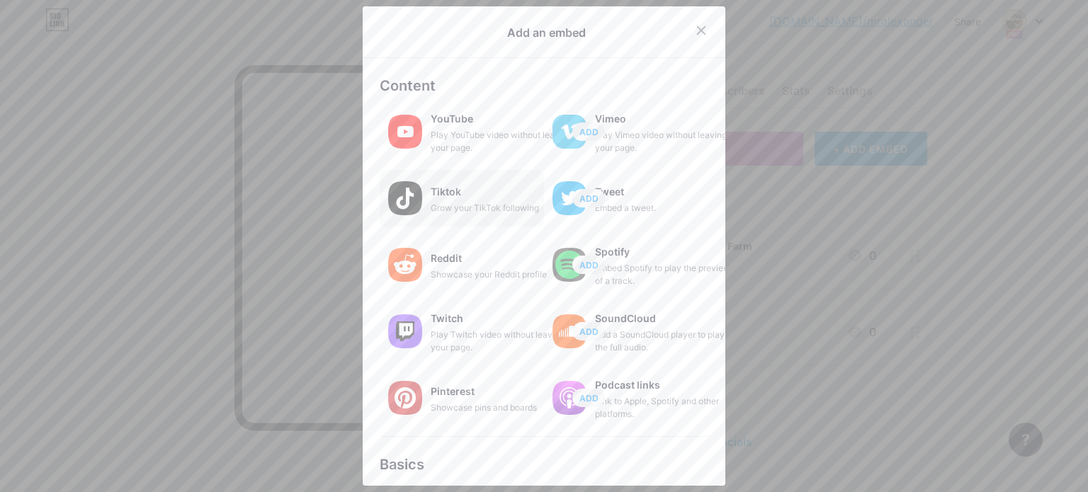
click at [463, 203] on div "Grow your TikTok following" at bounding box center [502, 208] width 142 height 13
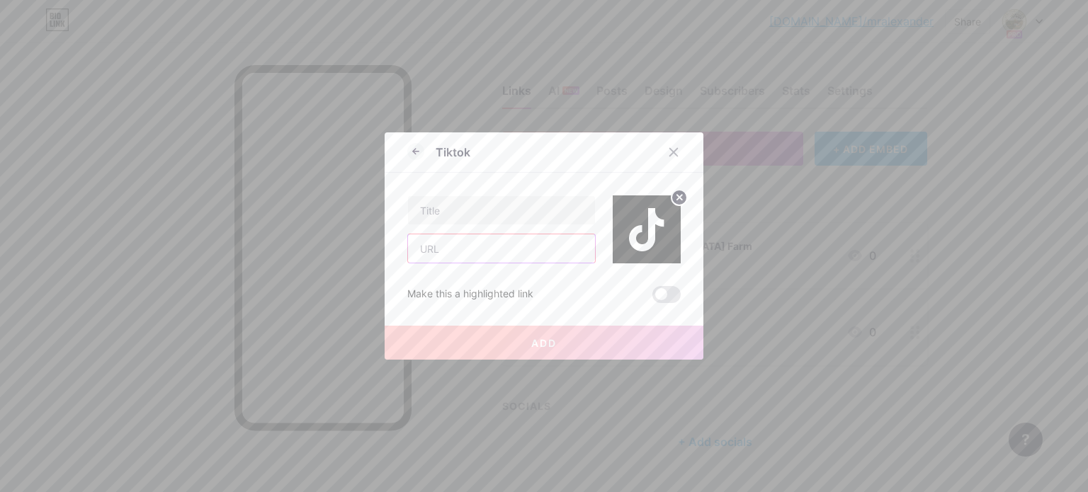
paste input "[URL][DOMAIN_NAME]"
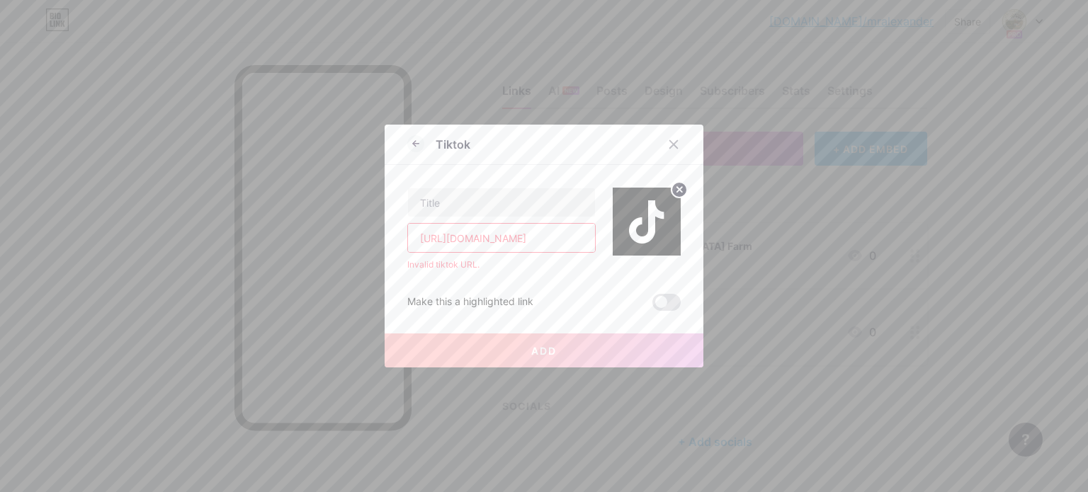
drag, startPoint x: 524, startPoint y: 235, endPoint x: 375, endPoint y: 228, distance: 148.9
click at [375, 228] on div "Tiktok [URL][DOMAIN_NAME] Invalid tiktok URL. Make this a highlighted link Add …" at bounding box center [544, 246] width 1088 height 492
click at [537, 239] on input "@itrifarmusa" at bounding box center [501, 238] width 187 height 28
type input "@itrifarmusa"
click at [499, 190] on input "text" at bounding box center [501, 202] width 187 height 28
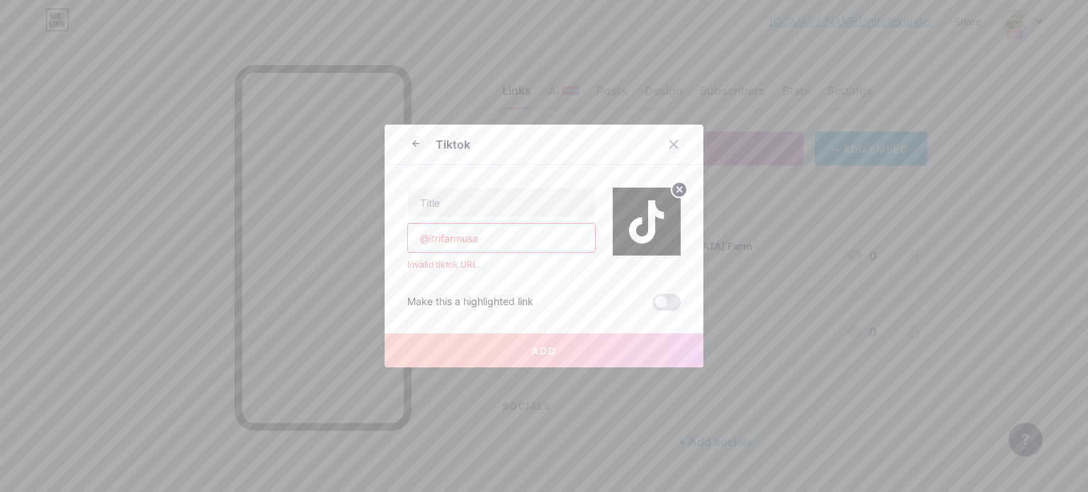
click at [517, 239] on input "@itrifarmusa" at bounding box center [501, 238] width 187 height 28
click at [679, 147] on div at bounding box center [674, 145] width 26 height 26
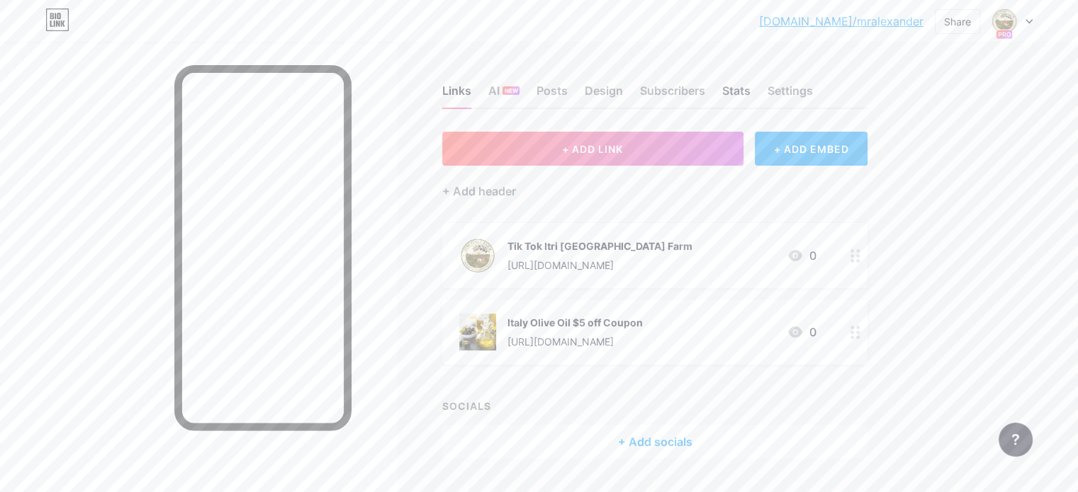
click at [750, 86] on div "Stats" at bounding box center [736, 95] width 28 height 26
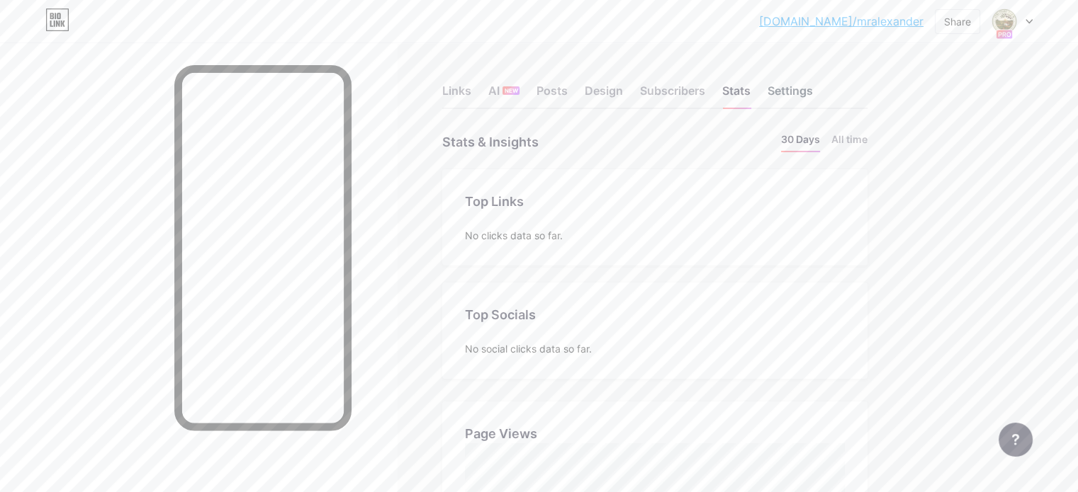
scroll to position [492, 1077]
click at [813, 91] on div "Settings" at bounding box center [789, 95] width 45 height 26
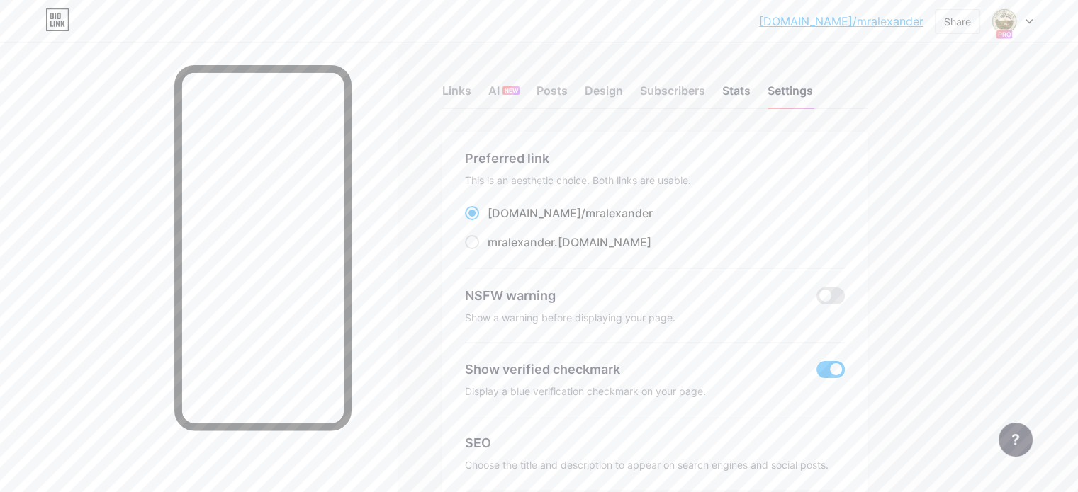
click at [750, 90] on div "Stats" at bounding box center [736, 95] width 28 height 26
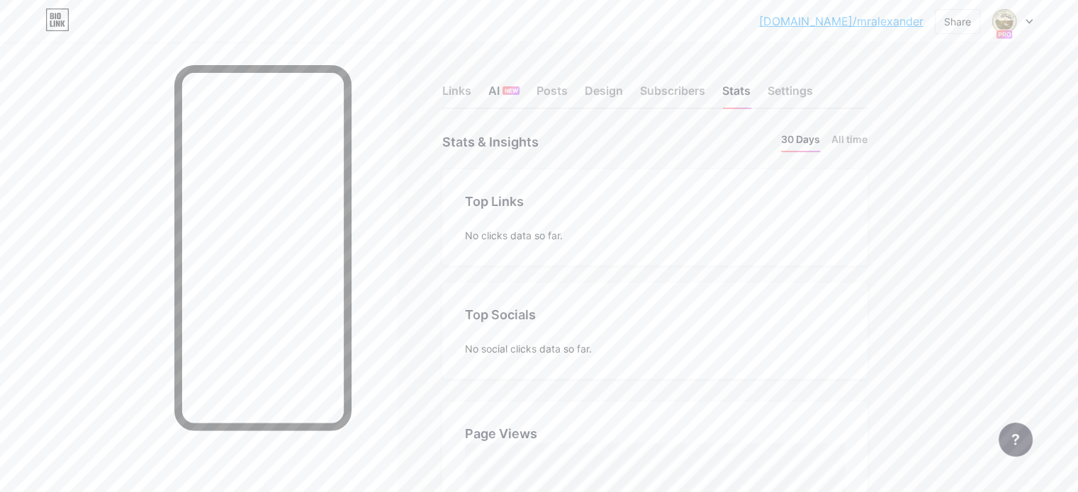
scroll to position [492, 1077]
click at [471, 95] on div "Links" at bounding box center [456, 95] width 29 height 26
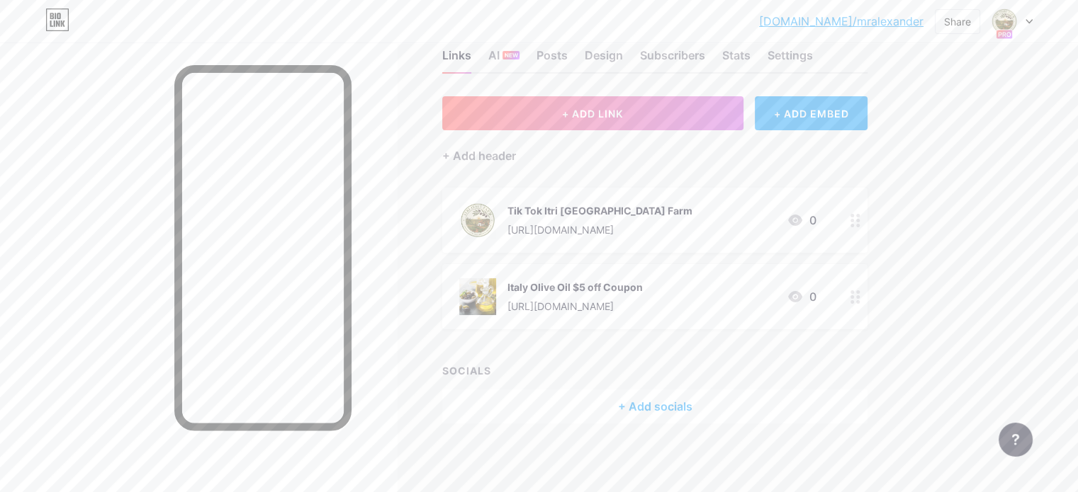
scroll to position [36, 0]
click at [717, 393] on div "+ Add socials" at bounding box center [654, 406] width 425 height 34
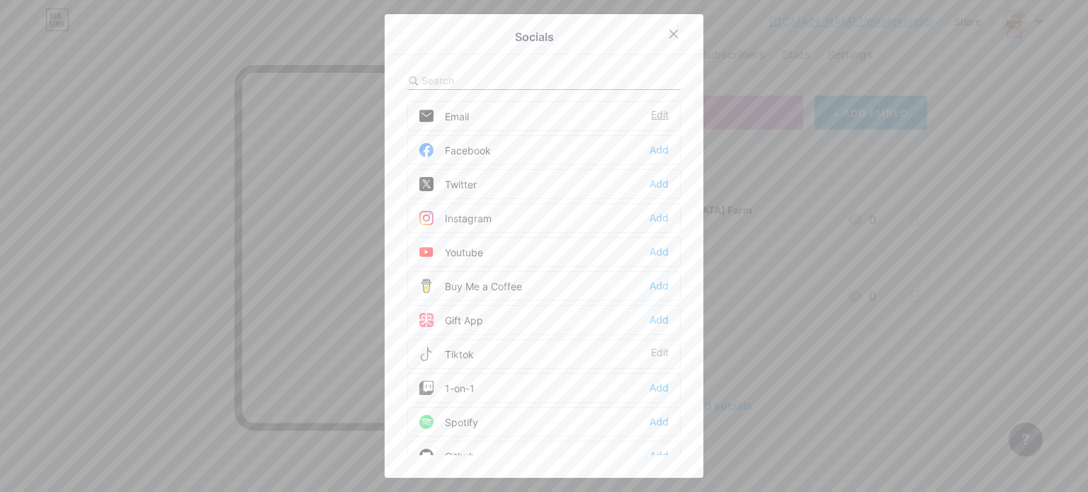
click at [659, 118] on div "Edit" at bounding box center [660, 116] width 18 height 14
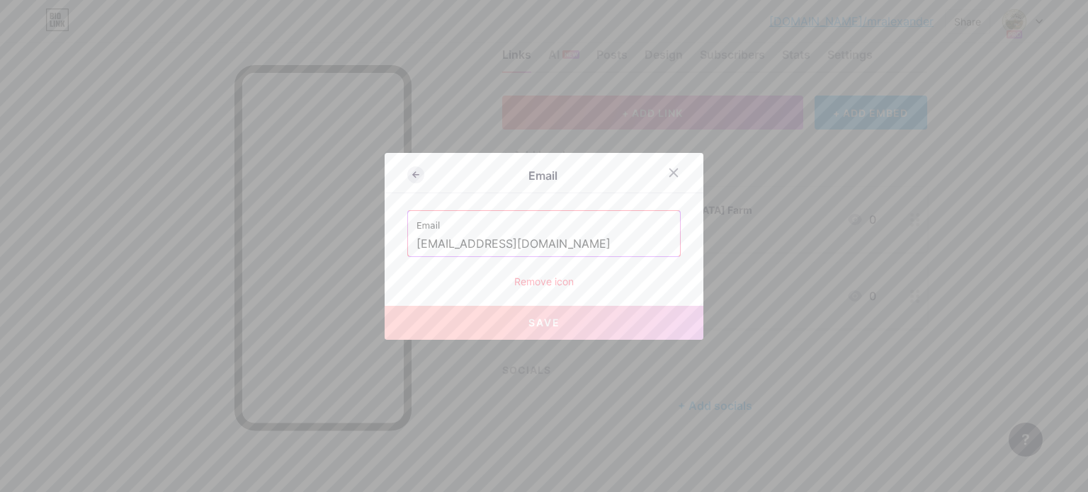
click at [414, 173] on icon at bounding box center [414, 174] width 3 height 5
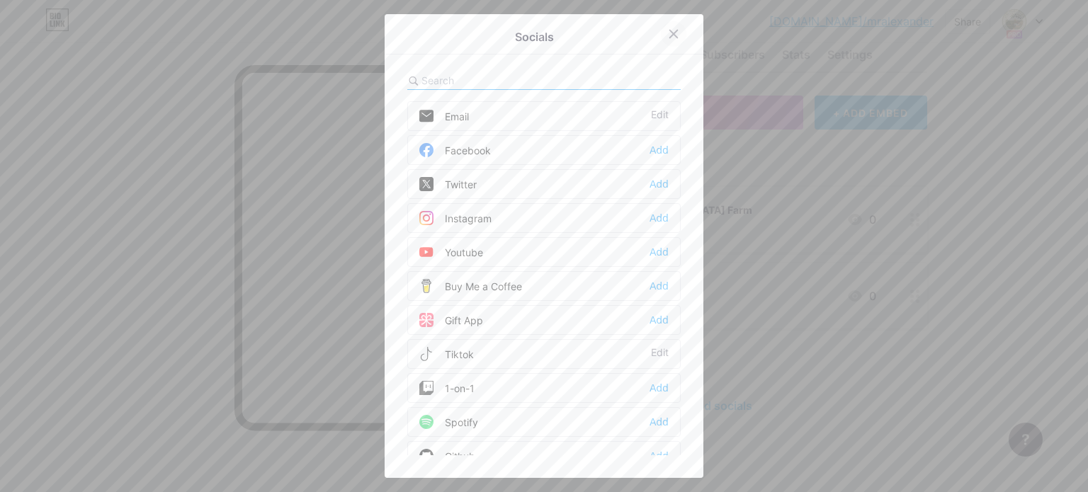
click at [677, 36] on icon at bounding box center [673, 33] width 11 height 11
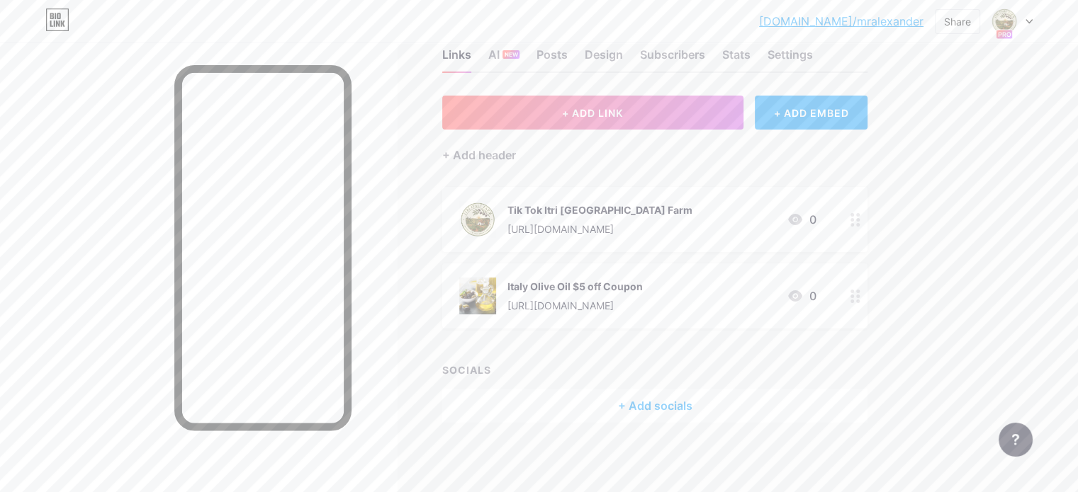
click at [857, 22] on link "[DOMAIN_NAME]/mralexander" at bounding box center [841, 21] width 164 height 17
click at [568, 54] on div "Posts" at bounding box center [551, 59] width 31 height 26
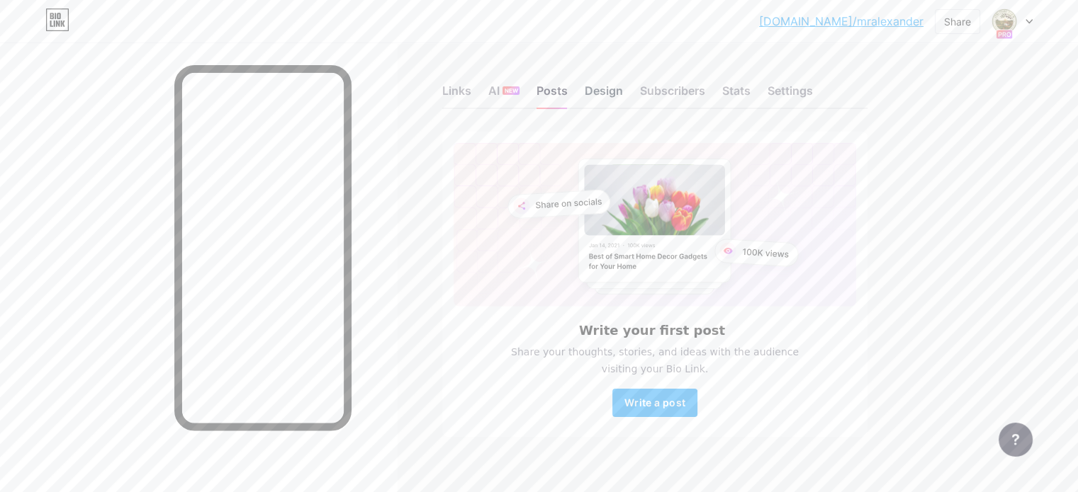
click at [623, 94] on div "Design" at bounding box center [604, 95] width 38 height 26
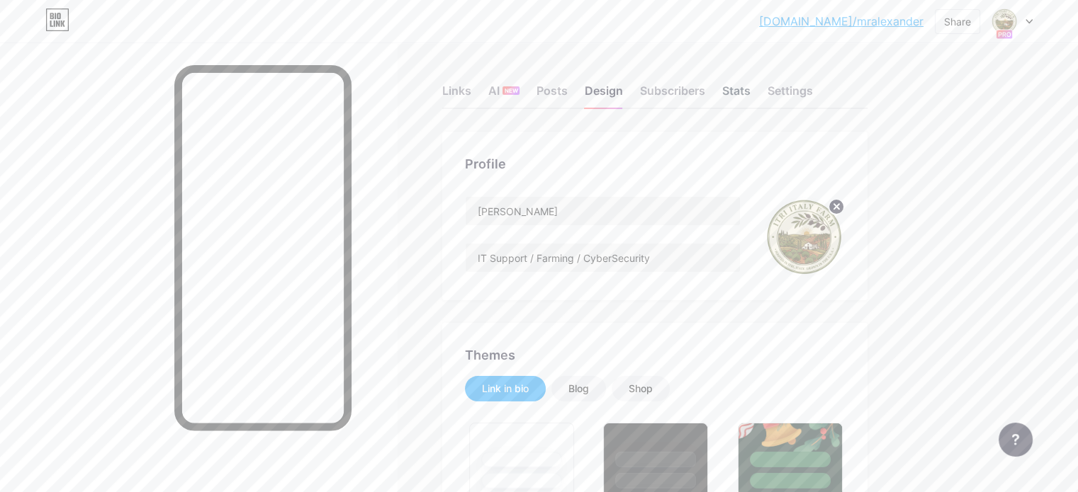
click at [750, 92] on div "Stats" at bounding box center [736, 95] width 28 height 26
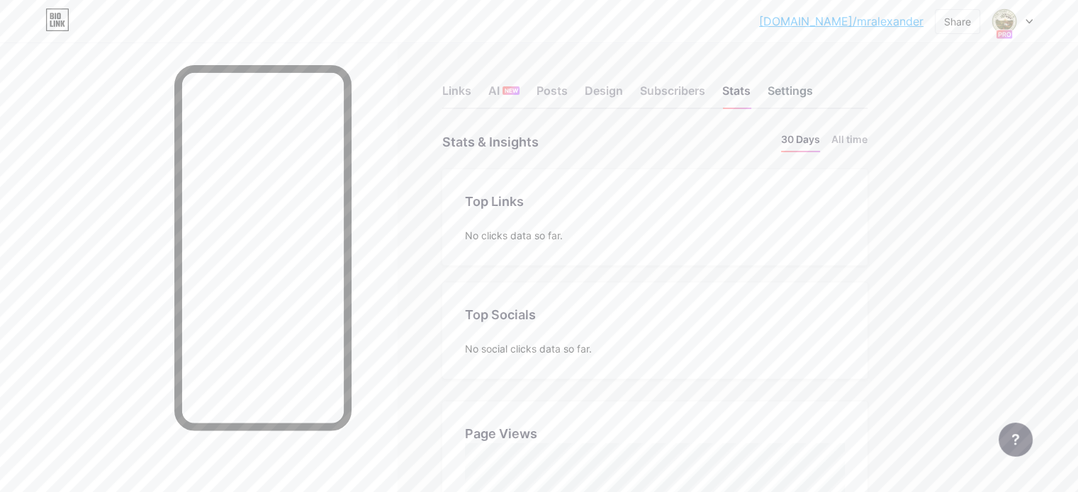
click at [813, 92] on div "Settings" at bounding box center [789, 95] width 45 height 26
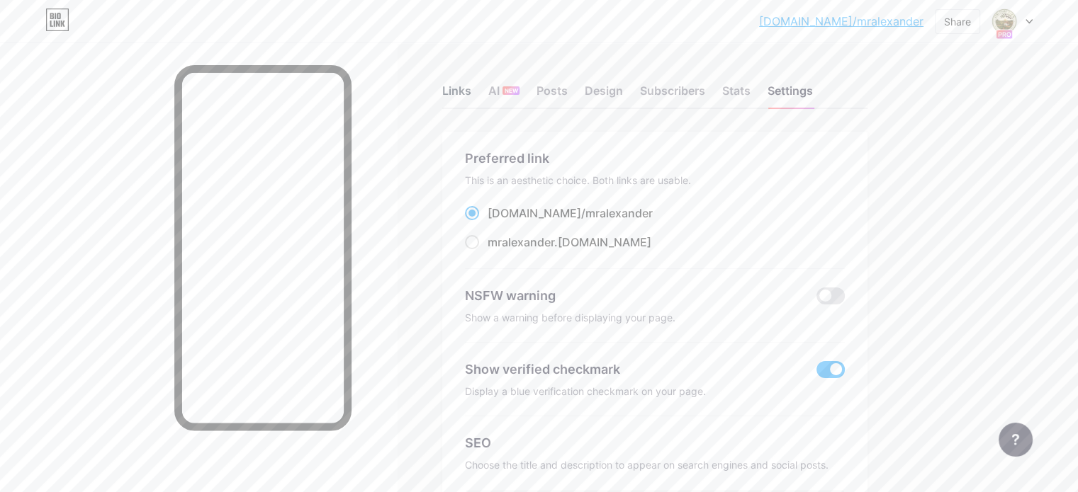
click at [471, 93] on div "Links" at bounding box center [456, 95] width 29 height 26
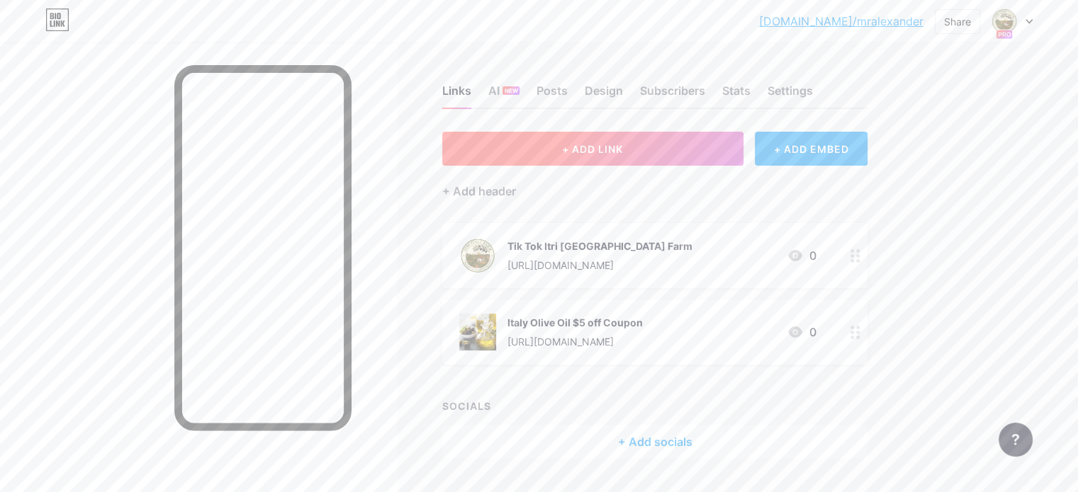
click at [623, 147] on span "+ ADD LINK" at bounding box center [592, 149] width 61 height 12
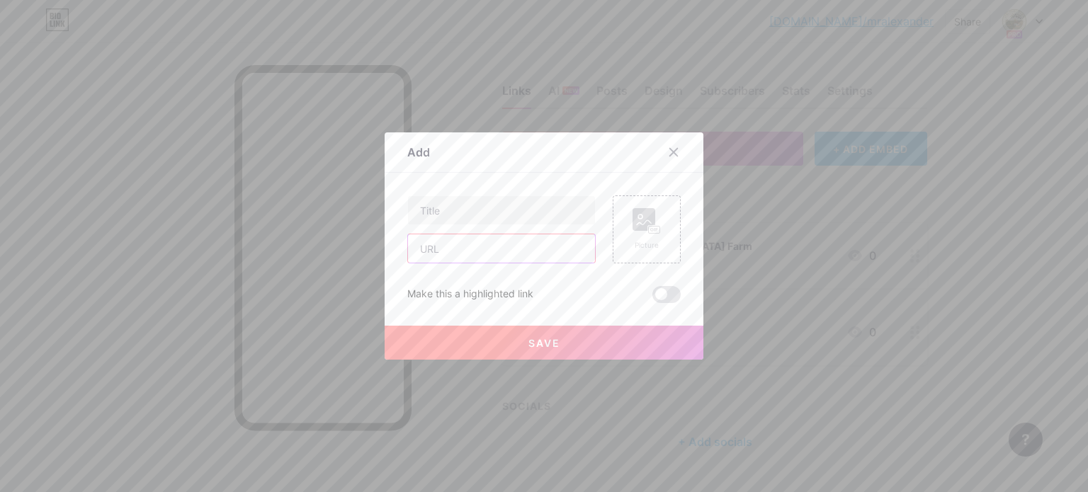
click at [474, 252] on input "text" at bounding box center [501, 249] width 187 height 28
paste input "[URL][DOMAIN_NAME]"
type input "[URL][DOMAIN_NAME]"
click at [468, 213] on input "text" at bounding box center [501, 210] width 187 height 28
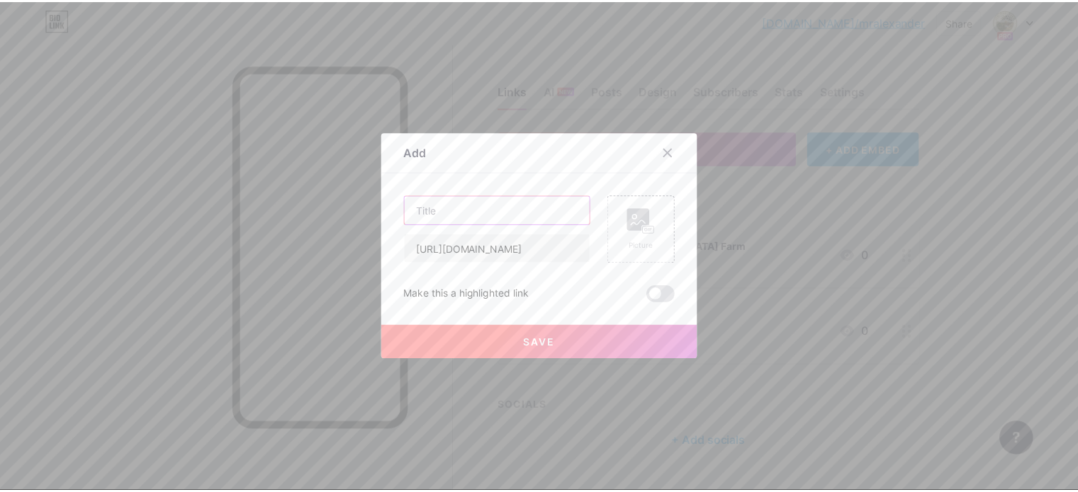
scroll to position [0, 0]
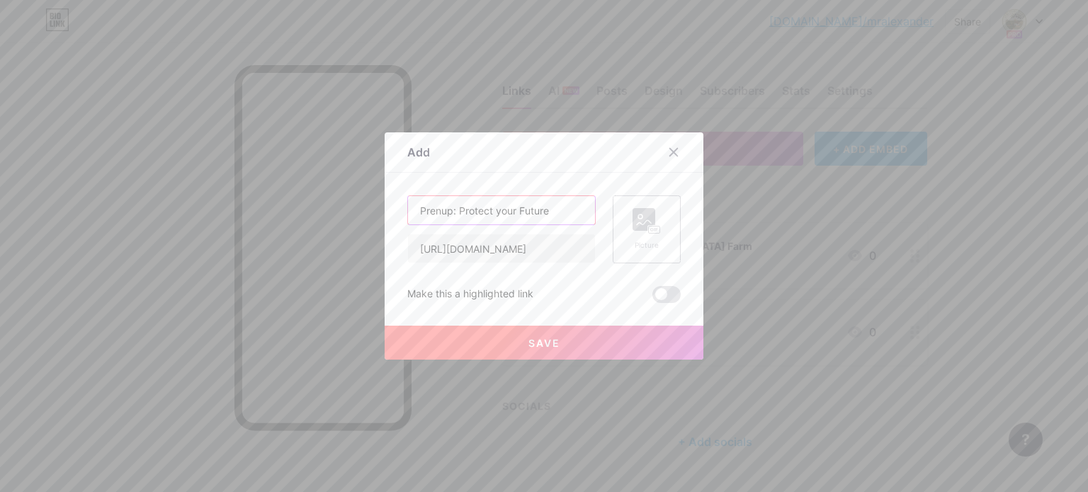
type input "Prenup: Protect your Future"
click at [655, 240] on div "Picture" at bounding box center [647, 245] width 28 height 11
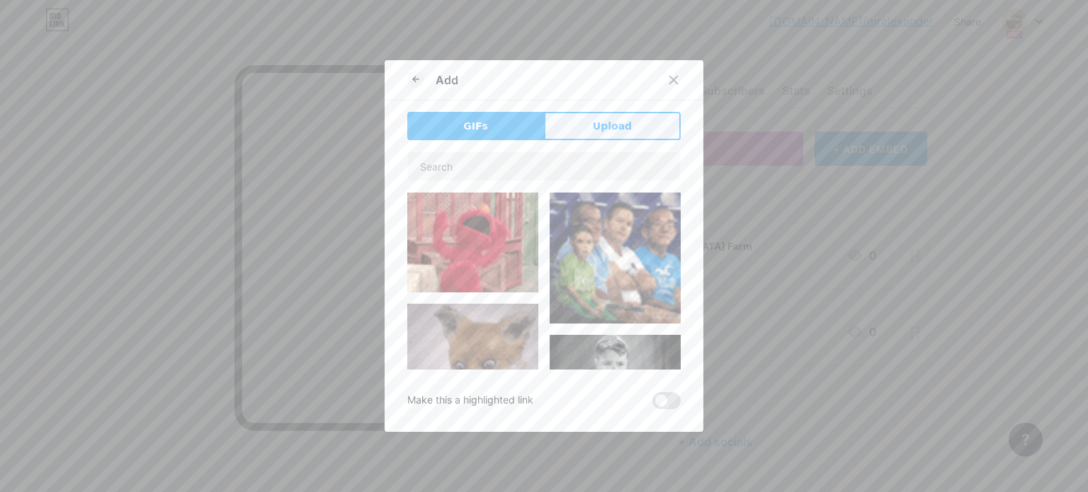
click at [626, 120] on span "Upload" at bounding box center [612, 126] width 39 height 15
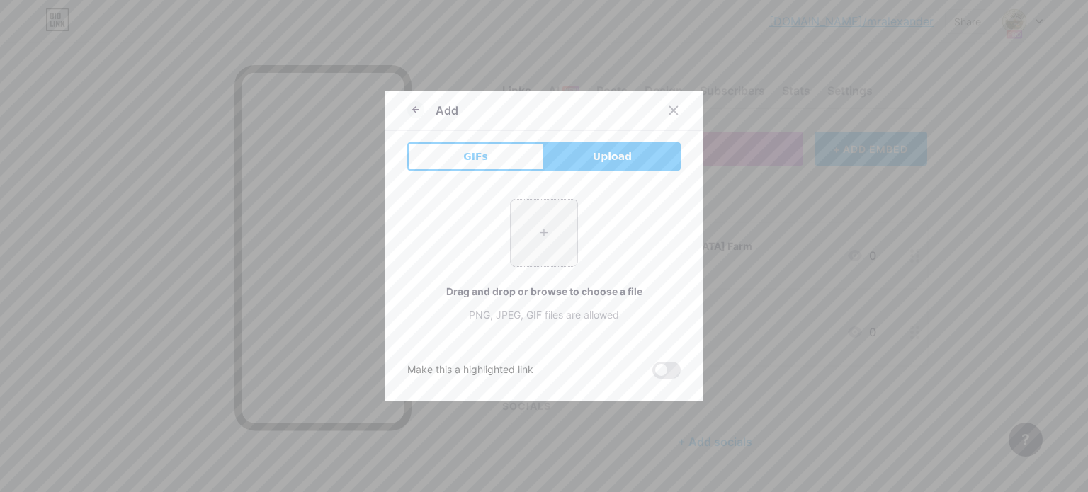
click at [551, 235] on input "file" at bounding box center [544, 233] width 67 height 67
type input "C:\fakepath\what-is-a-marriage-prenup-family-lawyer-north-carolina.webp"
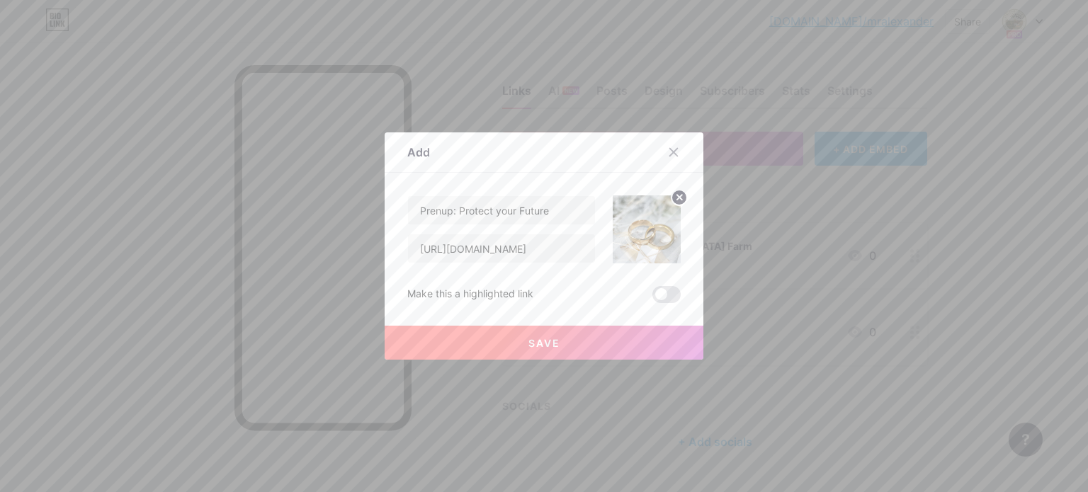
click at [571, 337] on button "Save" at bounding box center [544, 343] width 319 height 34
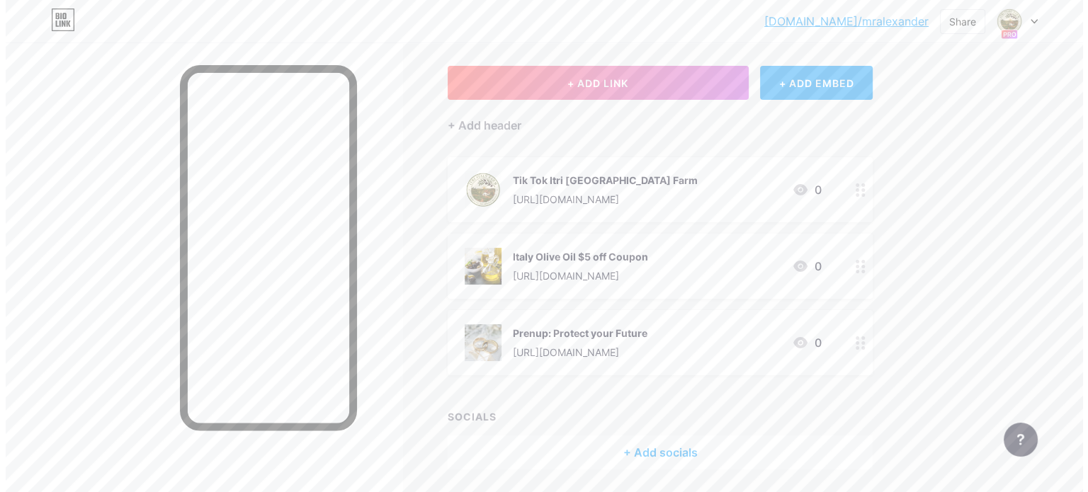
scroll to position [42, 0]
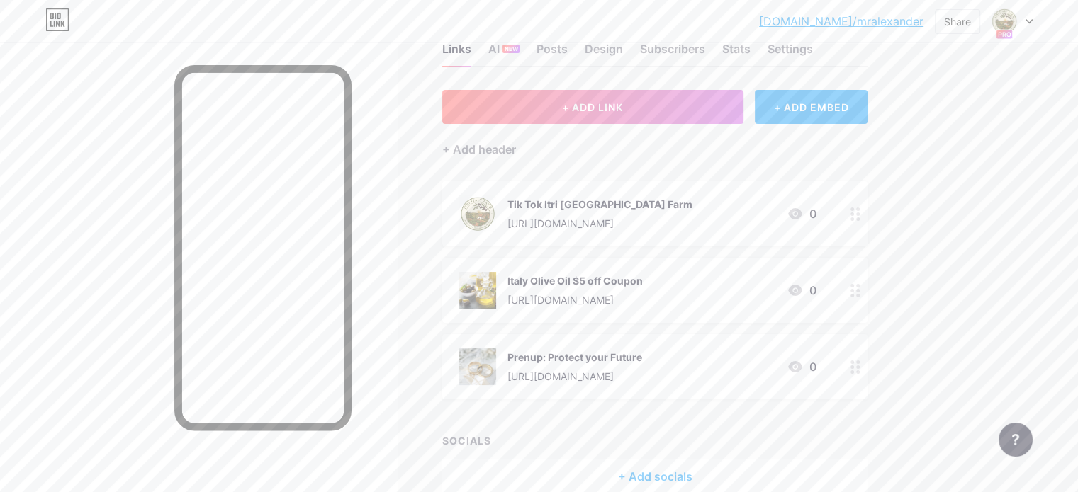
click at [623, 101] on span "+ ADD LINK" at bounding box center [592, 107] width 61 height 12
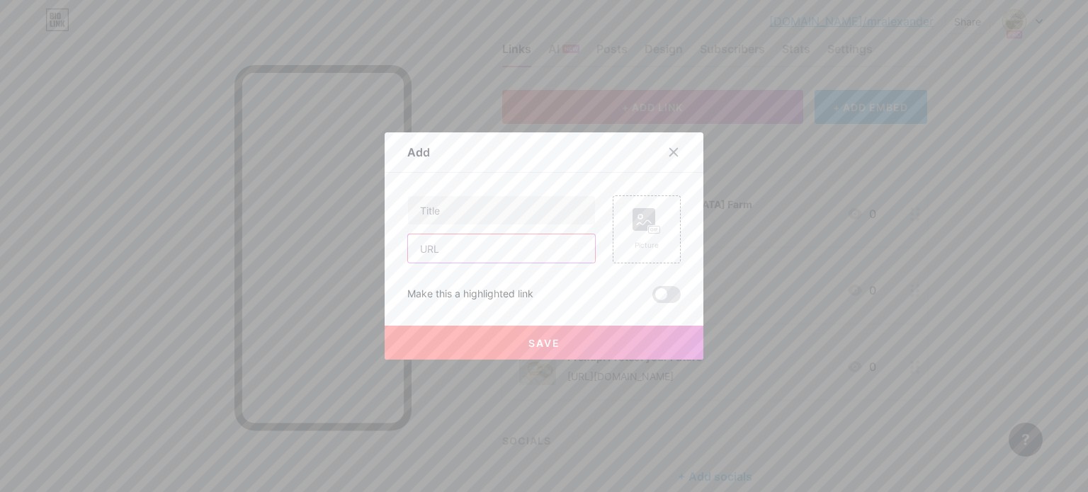
click at [453, 256] on input "text" at bounding box center [501, 249] width 187 height 28
paste input "[URL][DOMAIN_NAME]"
type input "[URL][DOMAIN_NAME]"
click at [450, 214] on input "text" at bounding box center [501, 210] width 187 height 28
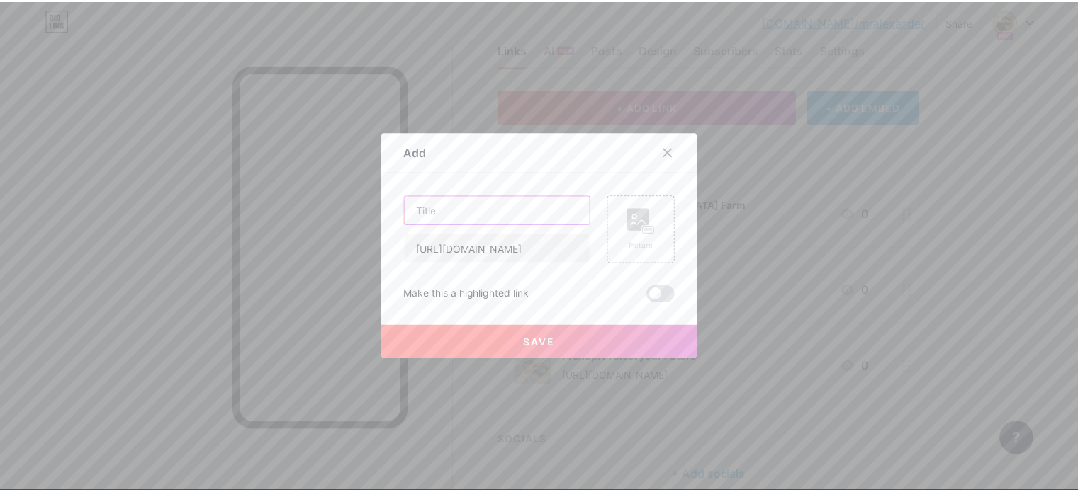
scroll to position [0, 0]
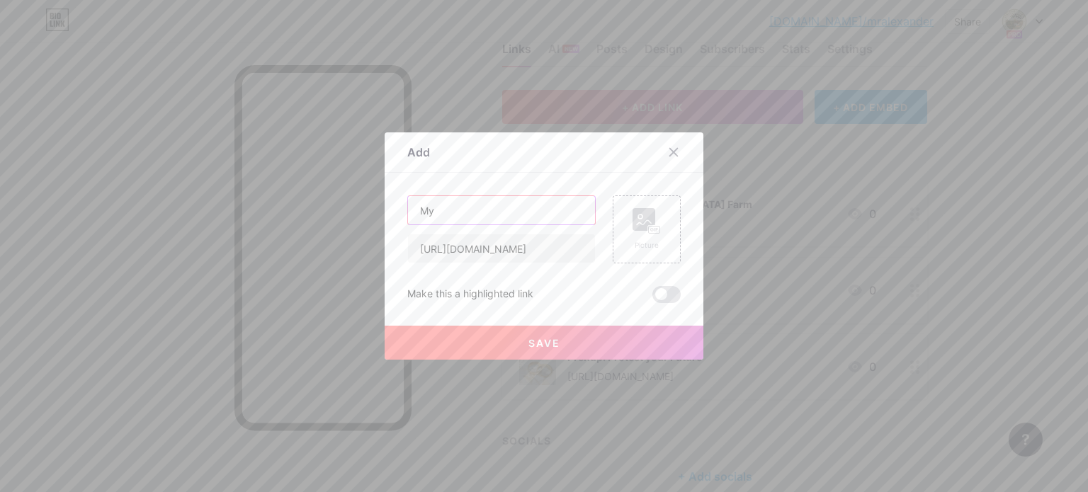
type input "M"
type input "My Linkedin"
click at [641, 230] on rect at bounding box center [644, 219] width 23 height 23
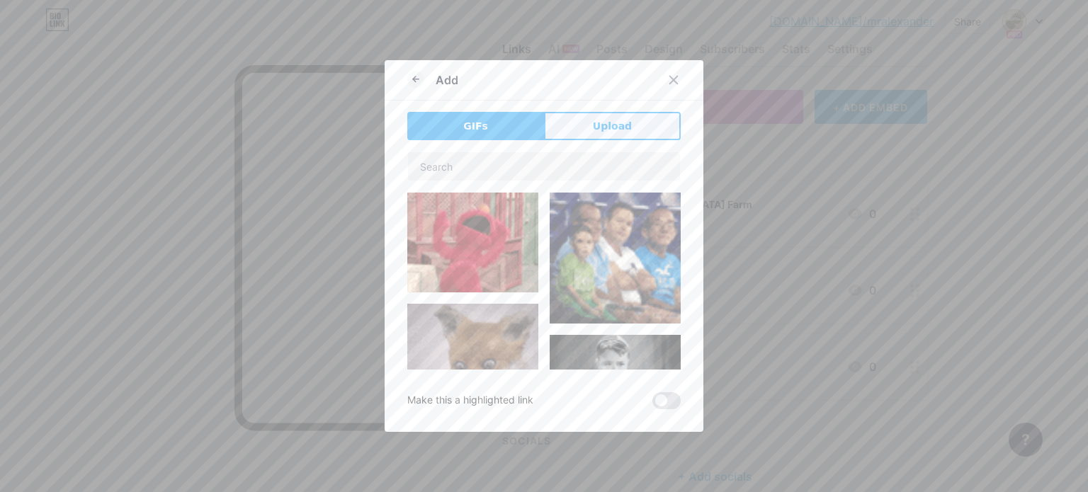
click at [619, 121] on span "Upload" at bounding box center [612, 126] width 39 height 15
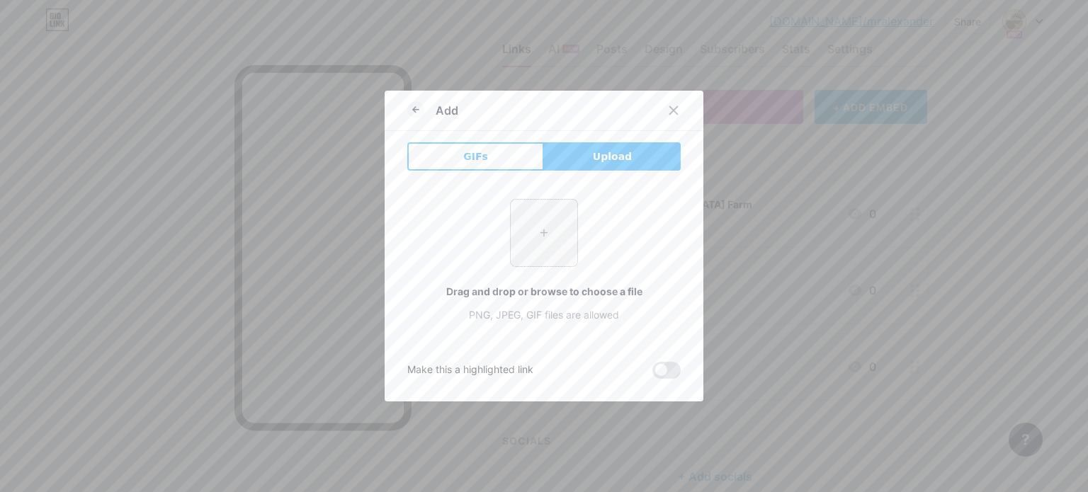
click at [528, 242] on input "file" at bounding box center [544, 233] width 67 height 67
click at [555, 250] on input "file" at bounding box center [544, 233] width 67 height 67
type input "C:\fakepath\images.jpg"
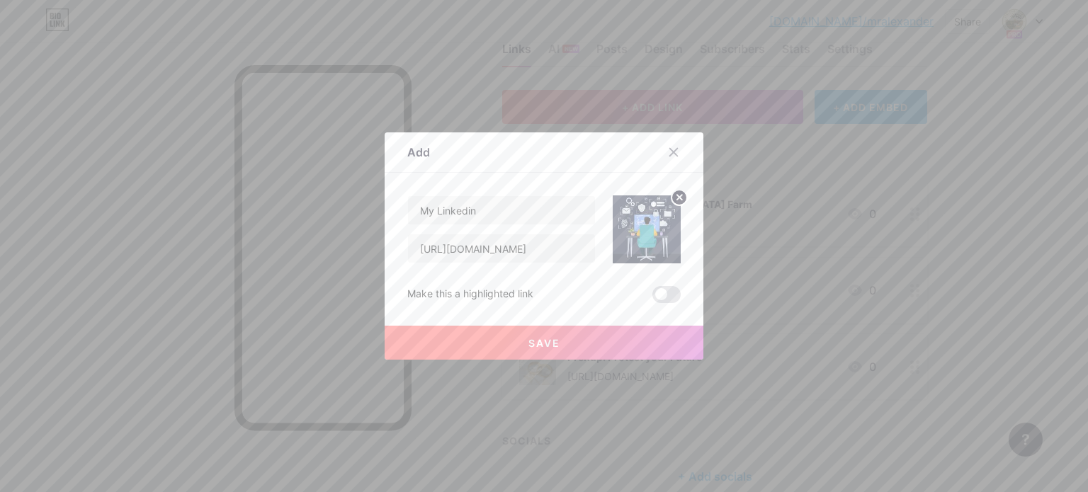
click at [585, 343] on button "Save" at bounding box center [544, 343] width 319 height 34
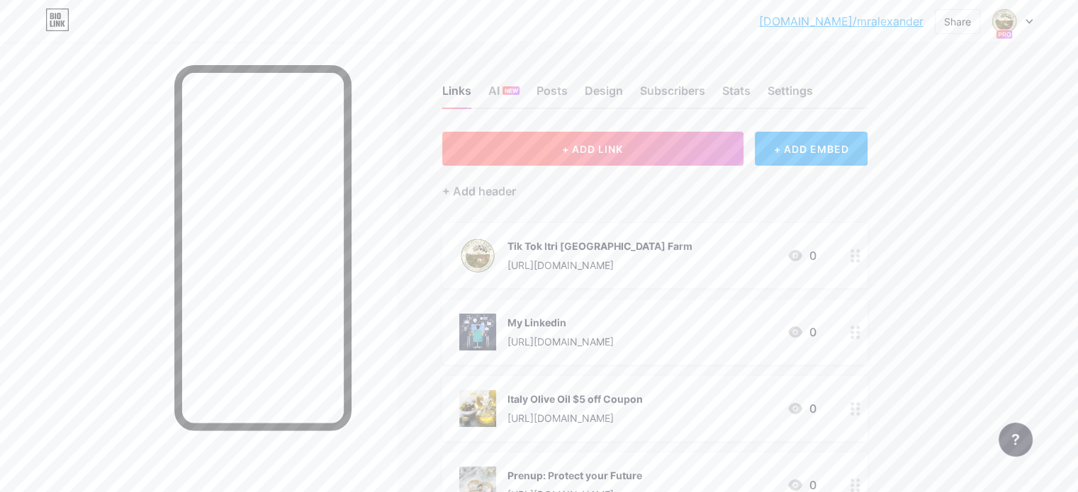
click at [623, 153] on span "+ ADD LINK" at bounding box center [592, 149] width 61 height 12
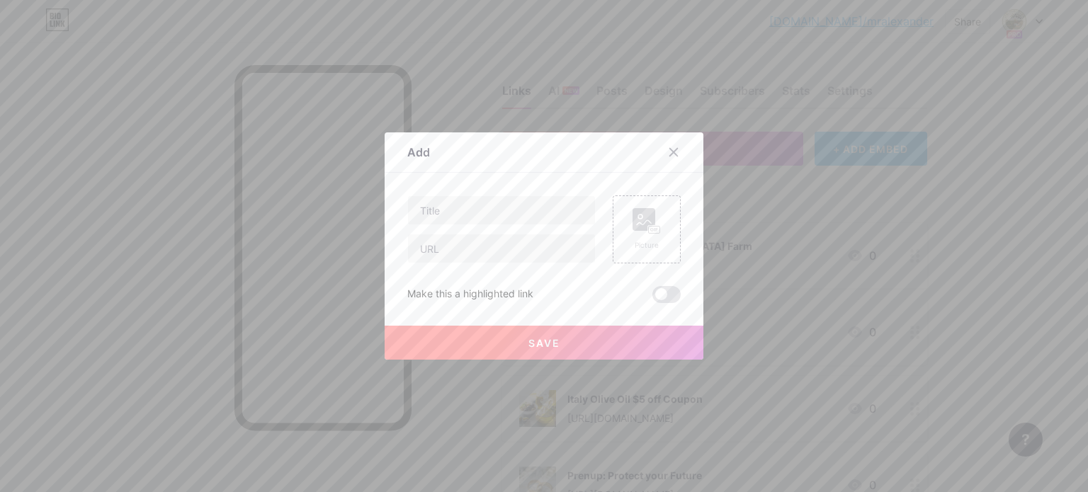
click at [481, 267] on div "Picture Make this a highlighted link Save" at bounding box center [543, 250] width 273 height 108
paste input "[URL][DOMAIN_NAME]"
type input "[URL][DOMAIN_NAME]"
click at [471, 218] on input "text" at bounding box center [501, 210] width 187 height 28
type input "i"
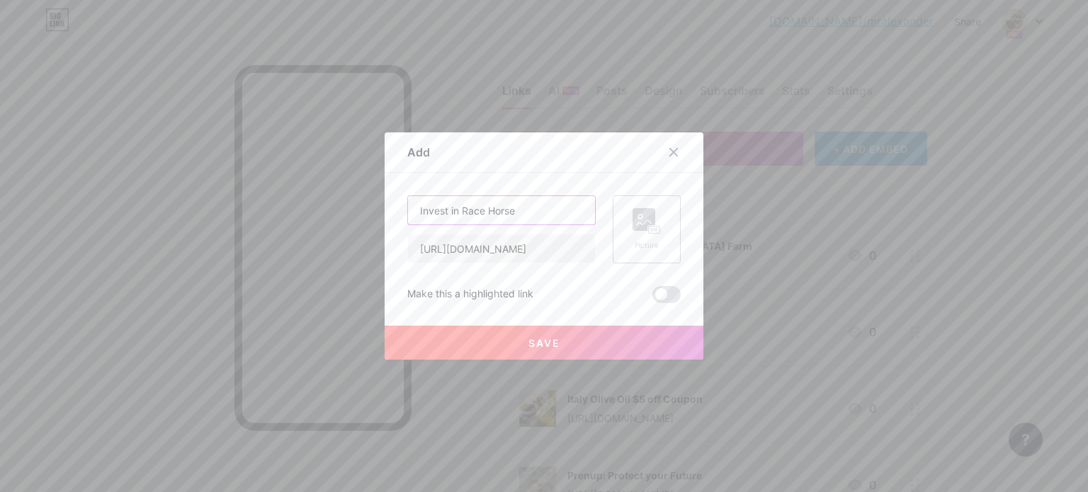
type input "Invest in Race Horse"
click at [646, 218] on rect at bounding box center [644, 219] width 23 height 23
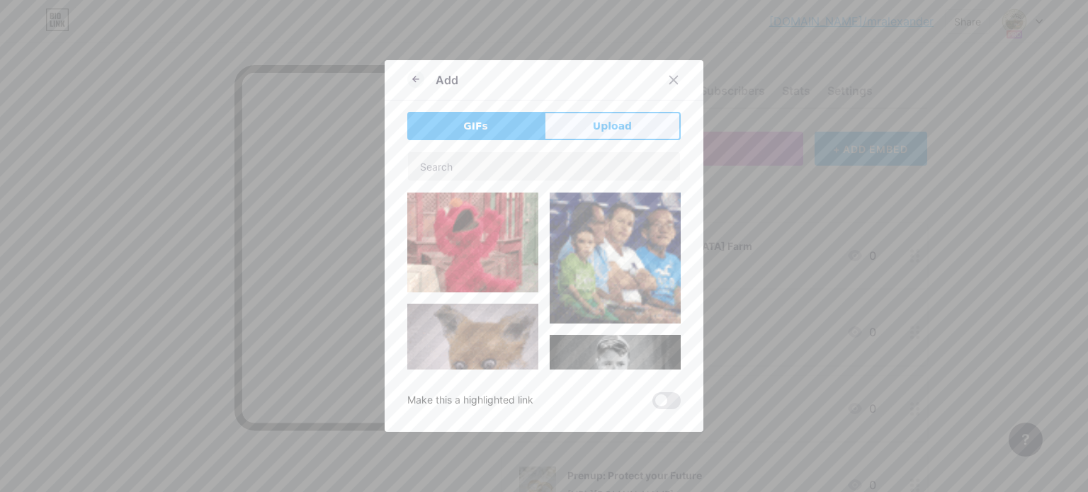
click at [593, 119] on button "Upload" at bounding box center [612, 126] width 137 height 28
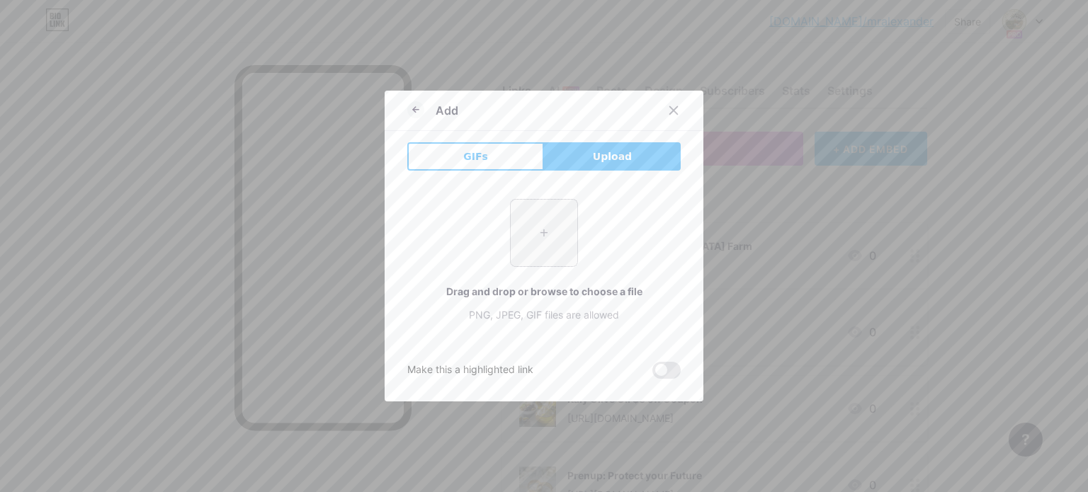
click at [553, 250] on input "file" at bounding box center [544, 233] width 67 height 67
type input "C:\fakepath\8404d9d0729e45b883d17c465098dd2d.jpg"
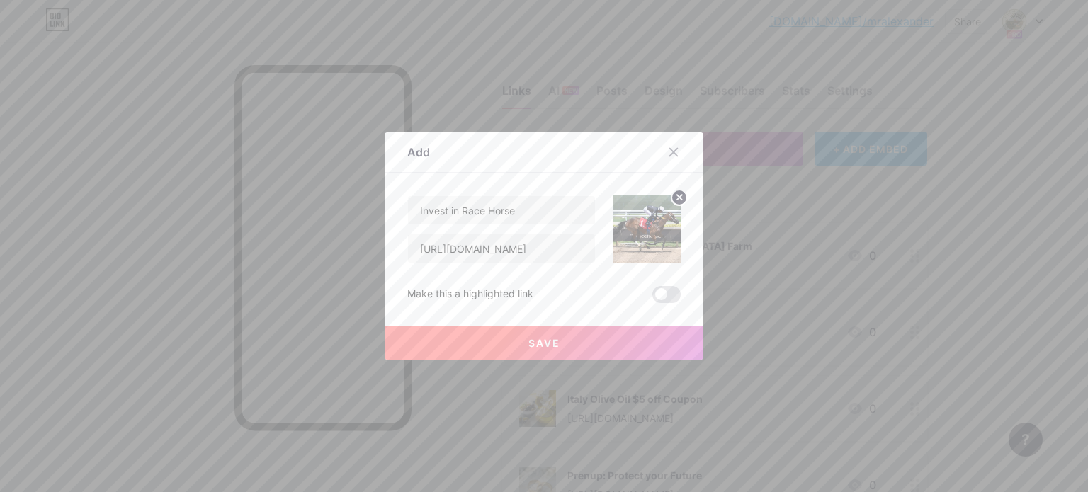
click at [553, 344] on span "Save" at bounding box center [545, 343] width 32 height 12
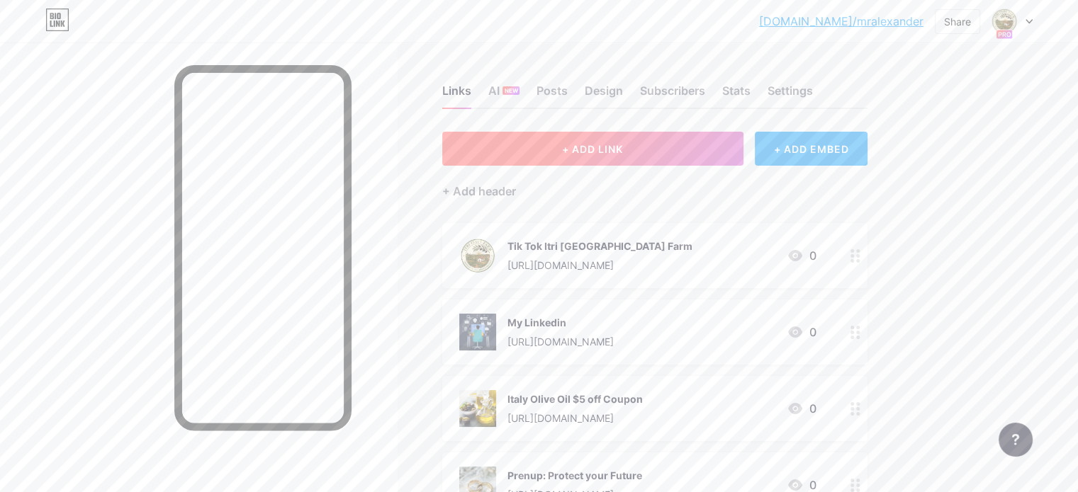
click at [618, 154] on button "+ ADD LINK" at bounding box center [592, 149] width 301 height 34
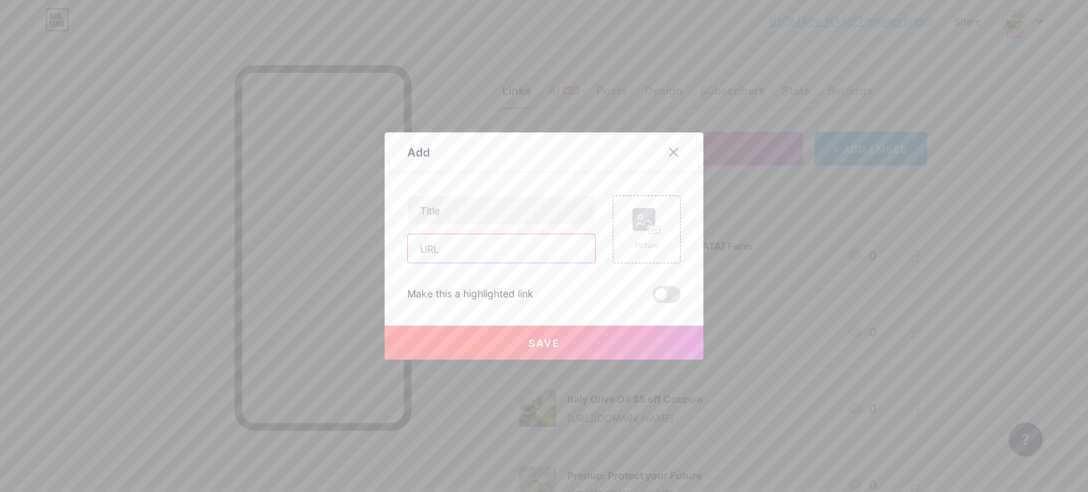
paste input "[URL][DOMAIN_NAME]"
type input "[URL][DOMAIN_NAME]"
click at [466, 215] on input "text" at bounding box center [501, 210] width 187 height 28
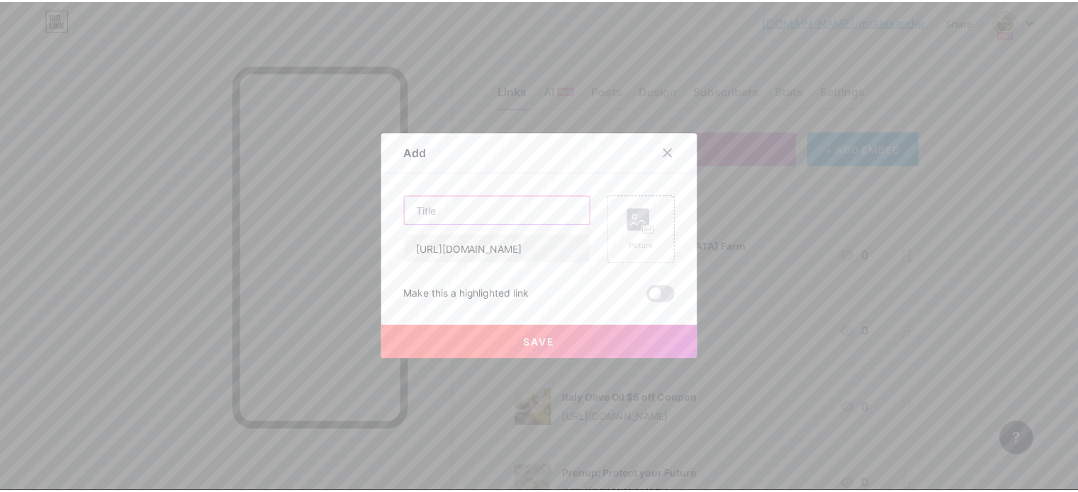
scroll to position [0, 0]
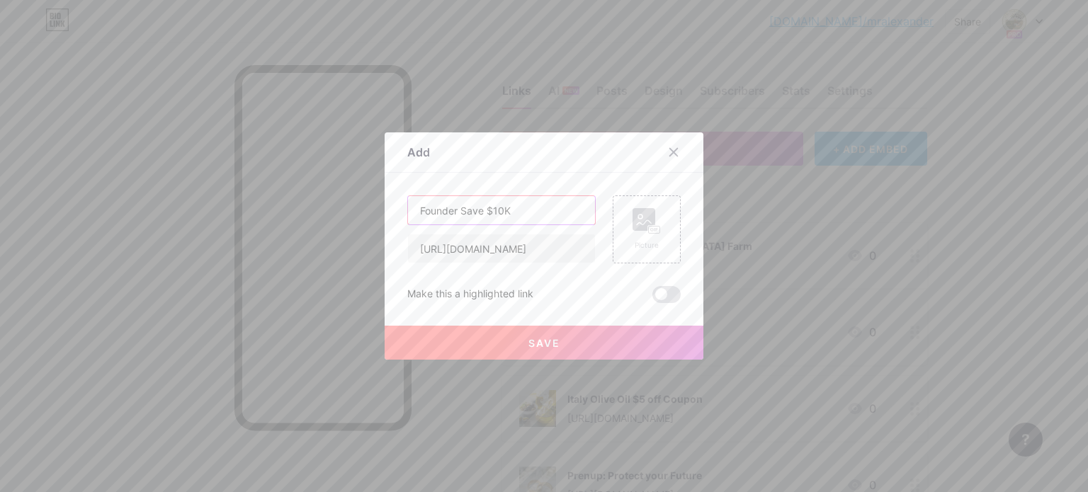
click at [485, 210] on input "Founder Save $10K" at bounding box center [501, 210] width 187 height 28
type input "Founder Save up two $10K"
click at [521, 347] on button "Save" at bounding box center [544, 343] width 319 height 34
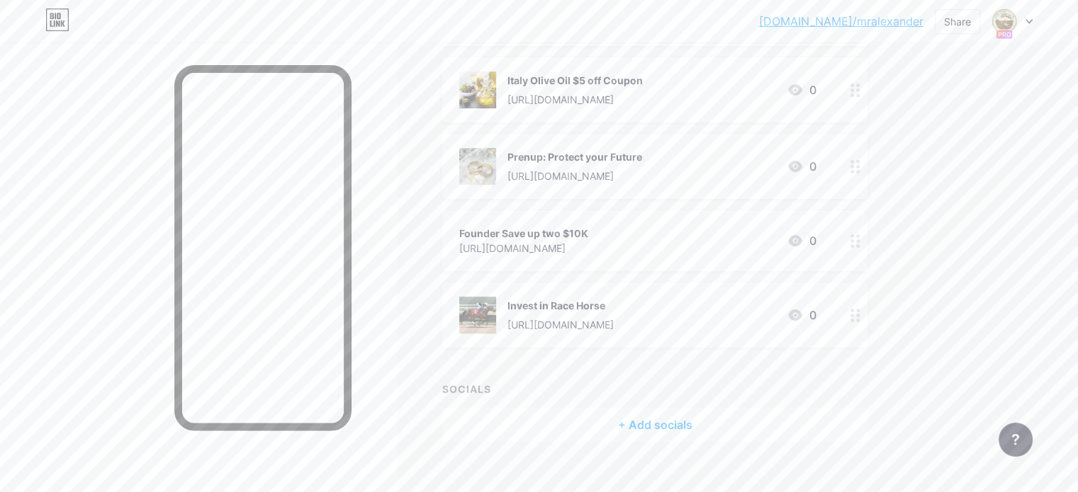
scroll to position [338, 0]
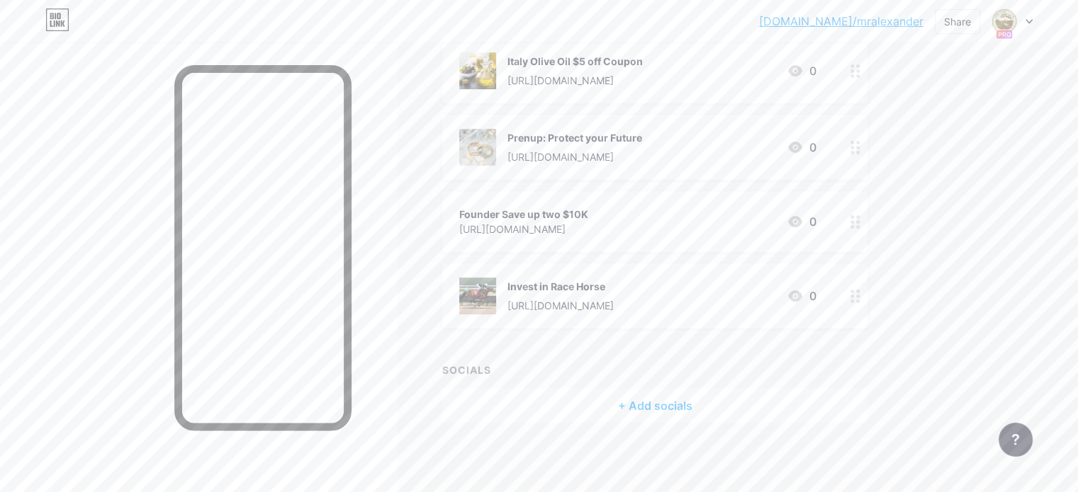
click at [588, 229] on div "[URL][DOMAIN_NAME]" at bounding box center [523, 229] width 129 height 15
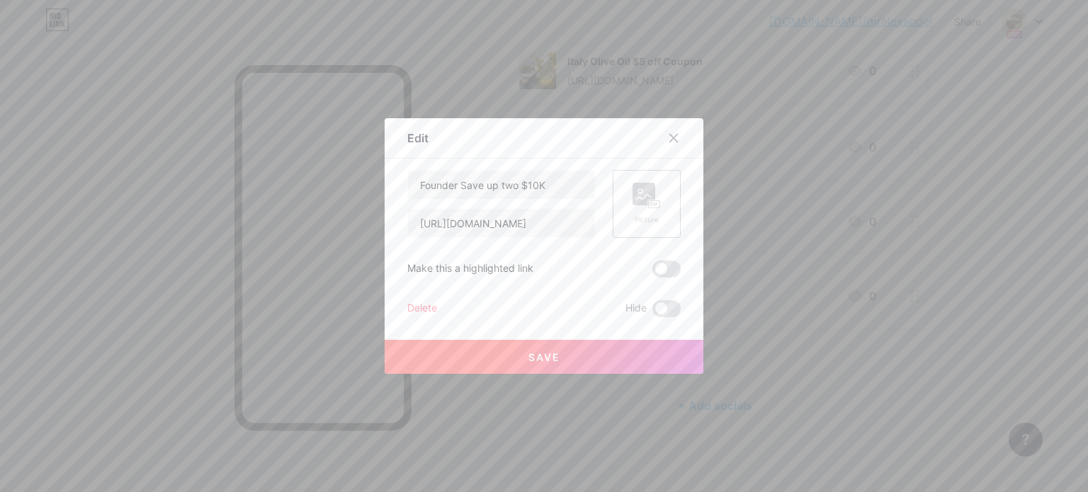
click at [631, 184] on div "Picture" at bounding box center [647, 204] width 68 height 68
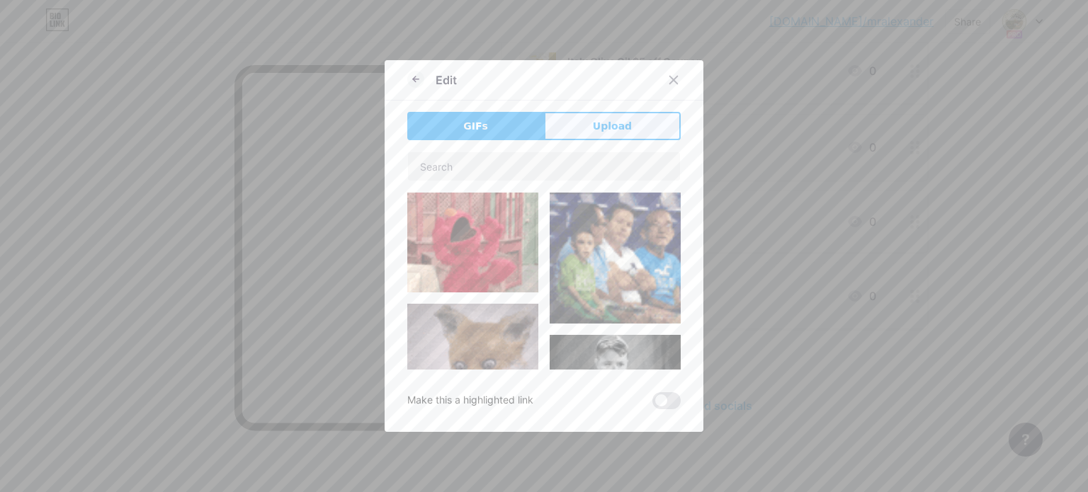
click at [609, 114] on button "Upload" at bounding box center [612, 126] width 137 height 28
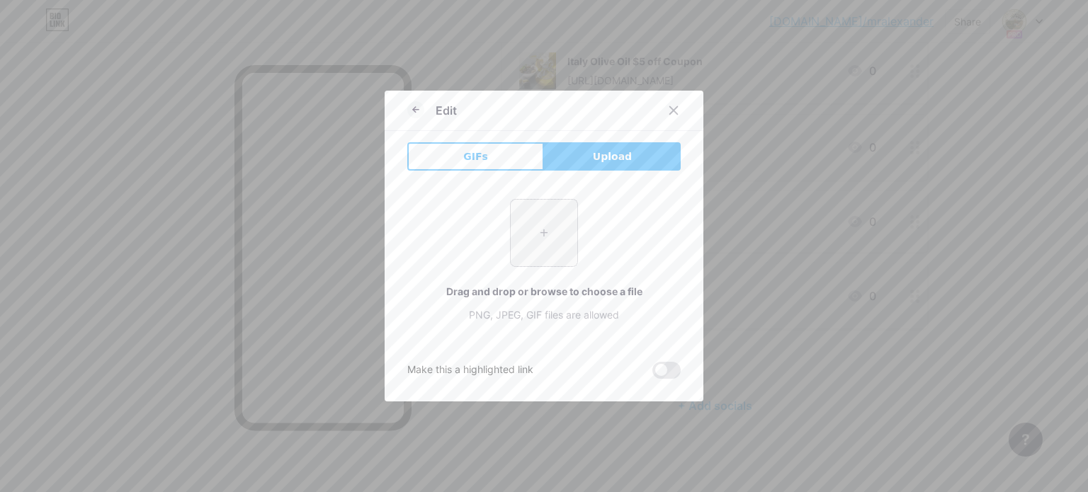
click at [538, 226] on input "file" at bounding box center [544, 233] width 67 height 67
type input "C:\fakepath\6778efbd0d350d174aee4ea3_64ca51c0b4eb194547f1c60a_startup-developme…"
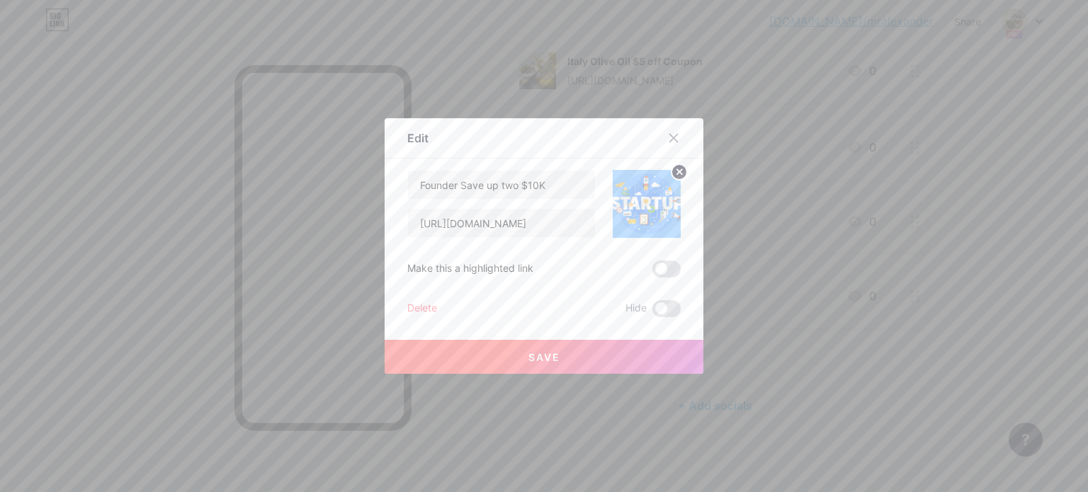
click at [556, 354] on span "Save" at bounding box center [545, 357] width 32 height 12
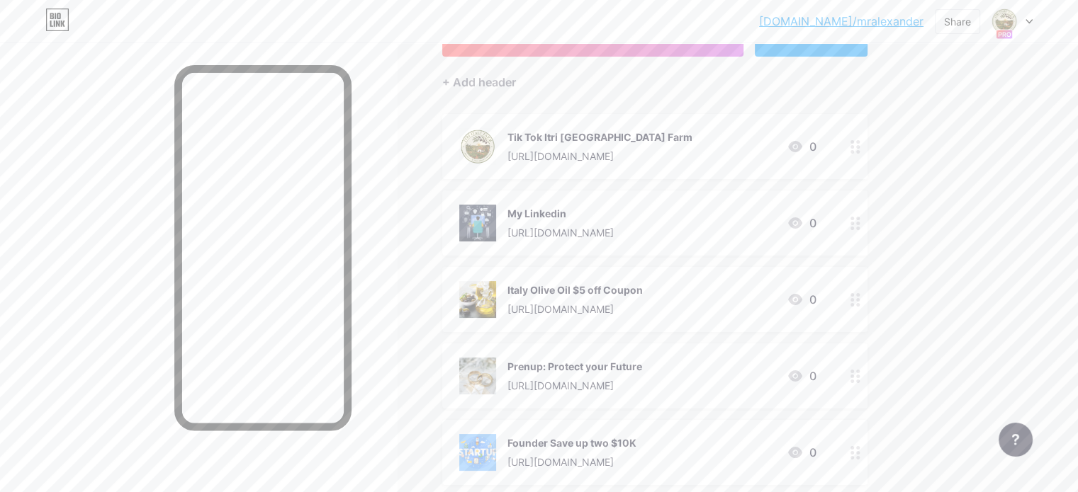
scroll to position [105, 0]
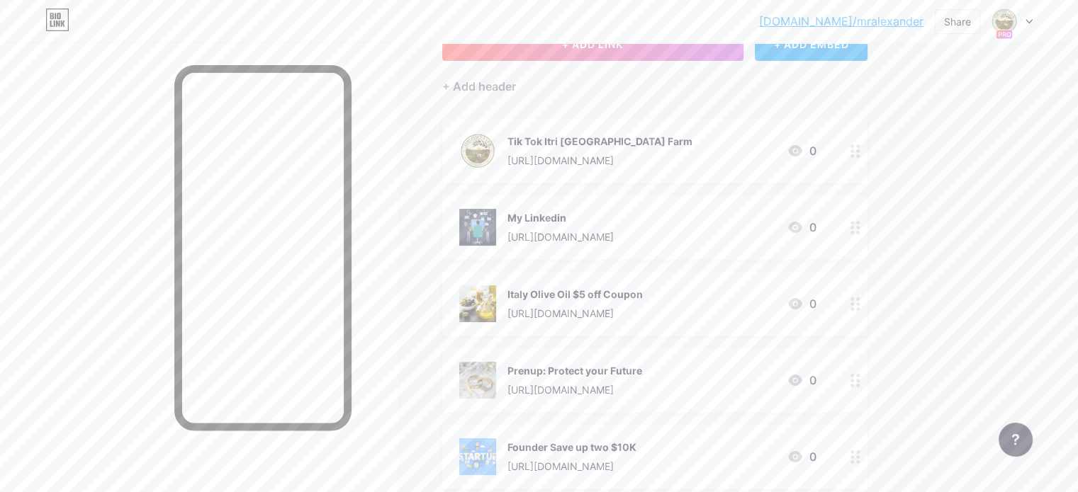
click at [622, 42] on div "[DOMAIN_NAME]/mralex... [DOMAIN_NAME]/mralexander Share Switch accounts [PERSON…" at bounding box center [539, 21] width 1078 height 43
click at [625, 49] on button "+ ADD LINK" at bounding box center [592, 44] width 301 height 34
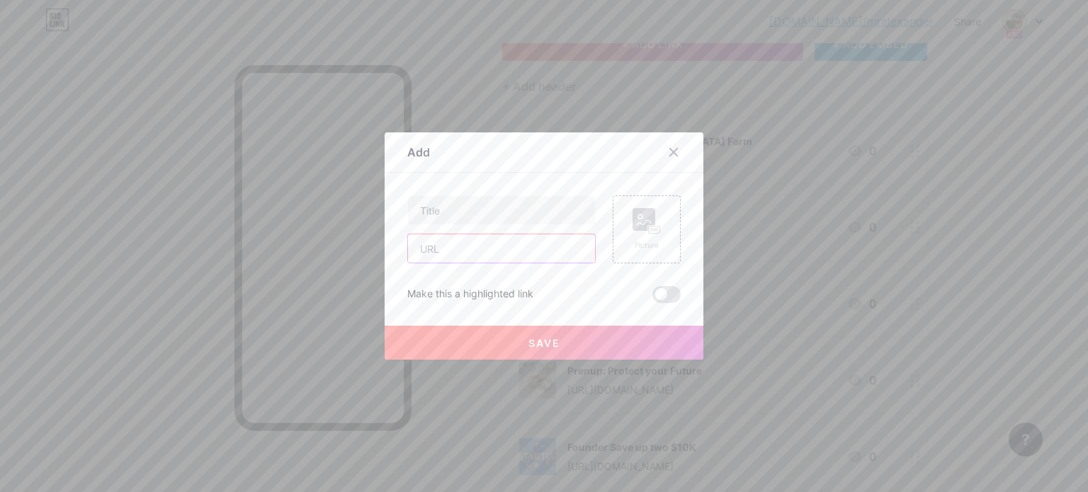
click at [467, 256] on input "text" at bounding box center [501, 249] width 187 height 28
paste input "[URL][DOMAIN_NAME]"
type input "[URL][DOMAIN_NAME]"
click at [467, 198] on input "text" at bounding box center [501, 210] width 187 height 28
type input "Creator T Shirts"
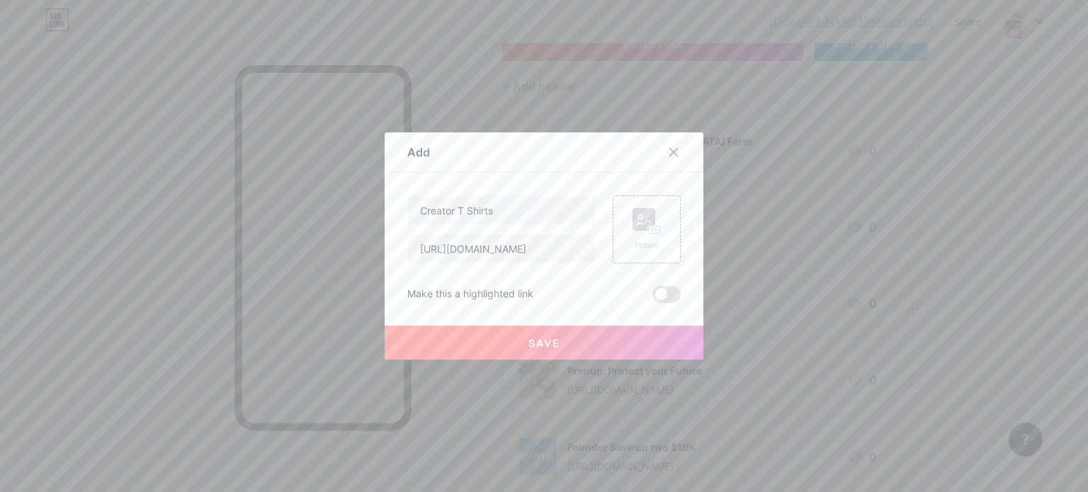
click at [544, 339] on span "Save" at bounding box center [545, 343] width 32 height 12
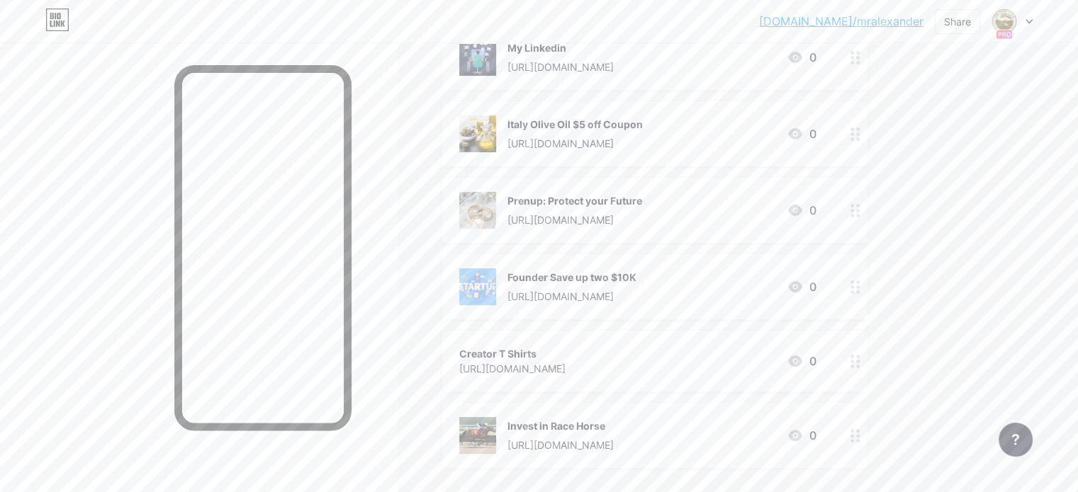
scroll to position [414, 0]
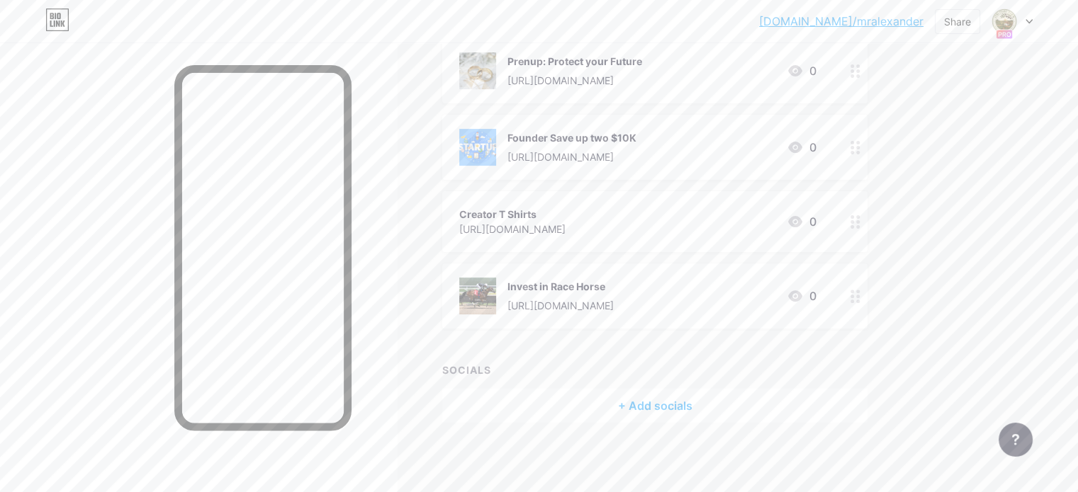
click at [565, 225] on div "[URL][DOMAIN_NAME]" at bounding box center [512, 229] width 106 height 15
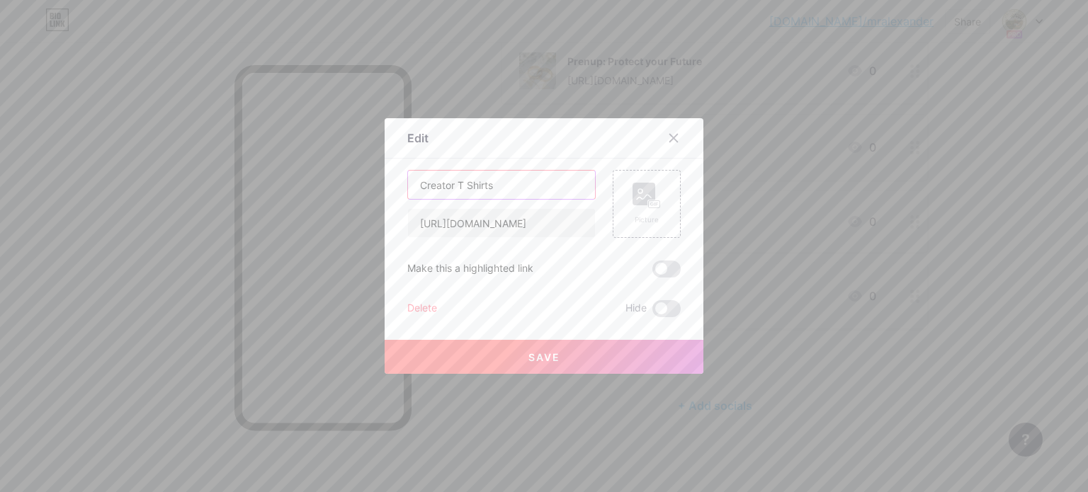
click at [453, 181] on input "Creator T Shirts" at bounding box center [501, 185] width 187 height 28
click at [453, 191] on input "Creator T Shirts" at bounding box center [501, 185] width 187 height 28
type input "Creators T Shirts"
click at [549, 362] on button "Save" at bounding box center [544, 357] width 319 height 34
